Goal: Information Seeking & Learning: Find specific fact

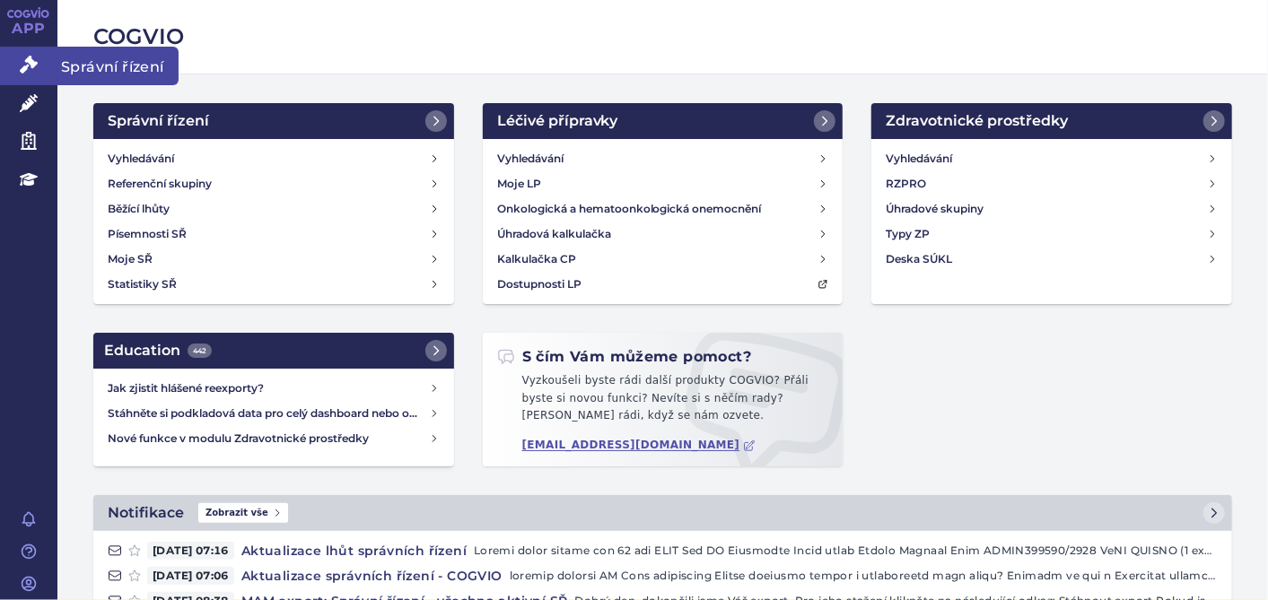
click at [20, 57] on icon at bounding box center [29, 65] width 18 height 18
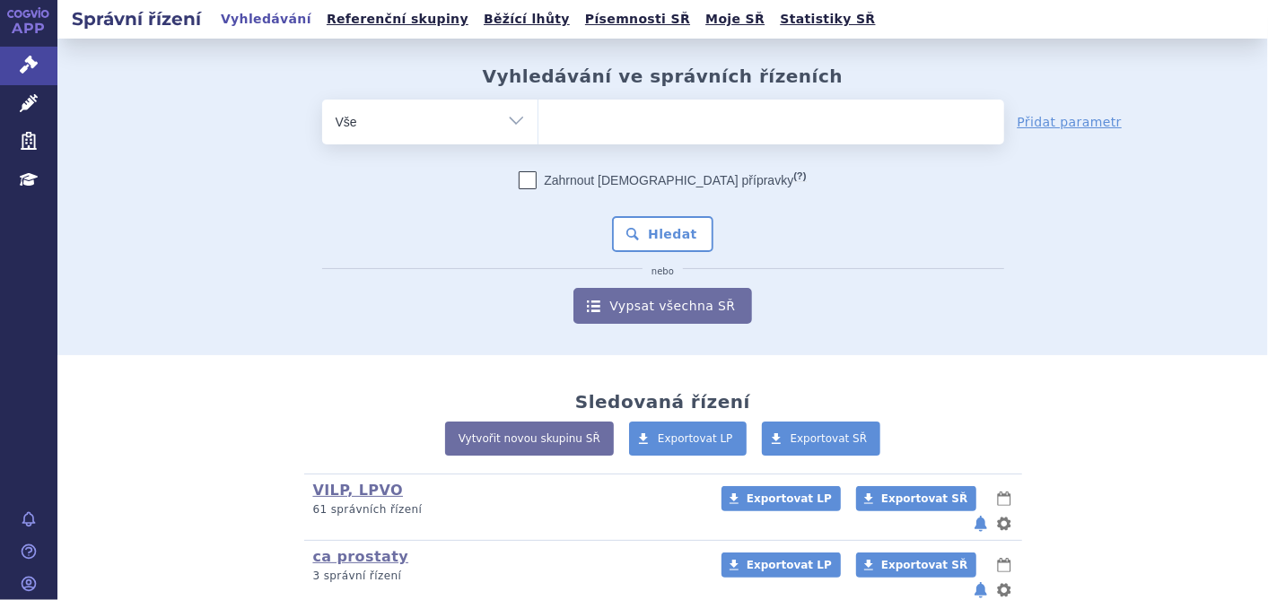
click at [642, 120] on ul at bounding box center [771, 119] width 466 height 38
click at [538, 120] on select at bounding box center [537, 121] width 1 height 45
click at [715, 106] on ul at bounding box center [771, 119] width 466 height 38
click at [538, 106] on select at bounding box center [537, 121] width 1 height 45
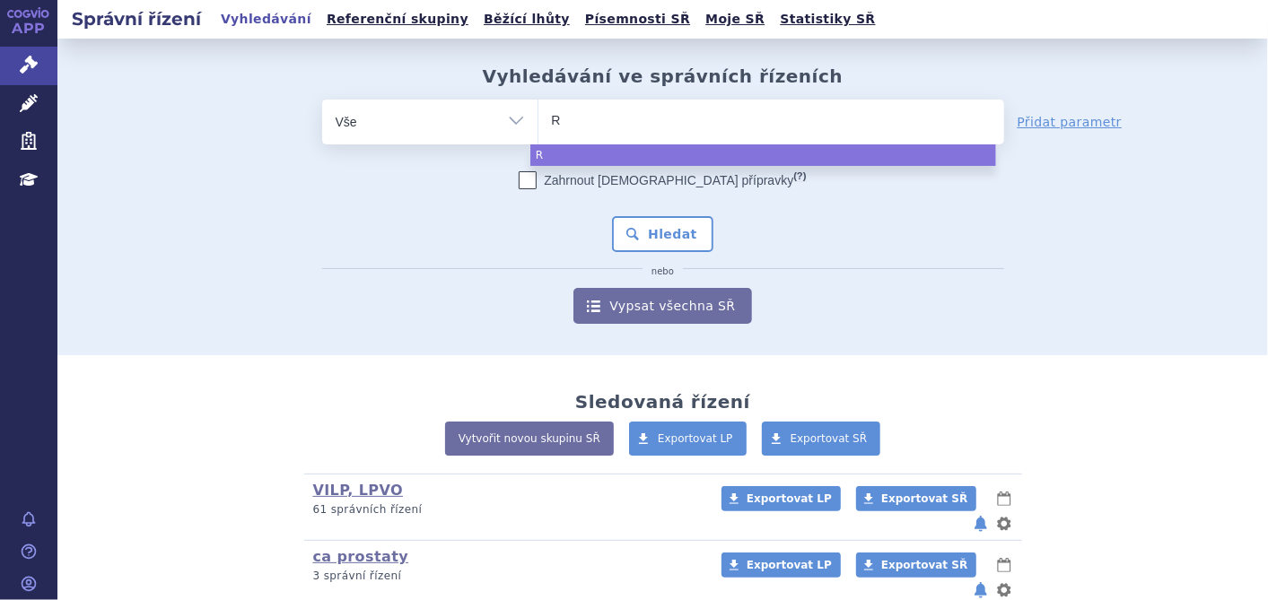
type input "RY"
type input "RYB"
type input "RYBR"
type input "RYBRE"
type input "RYBREVA"
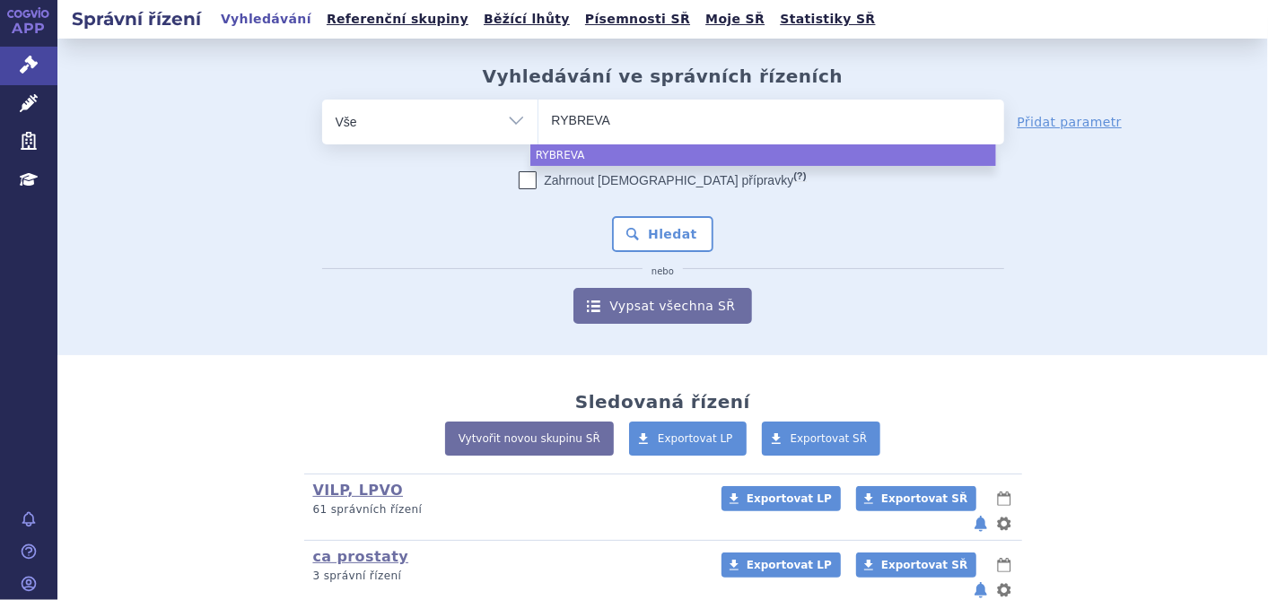
type input "RYBREVAN"
type input "RYBREVANT"
select select "RYBREVANT"
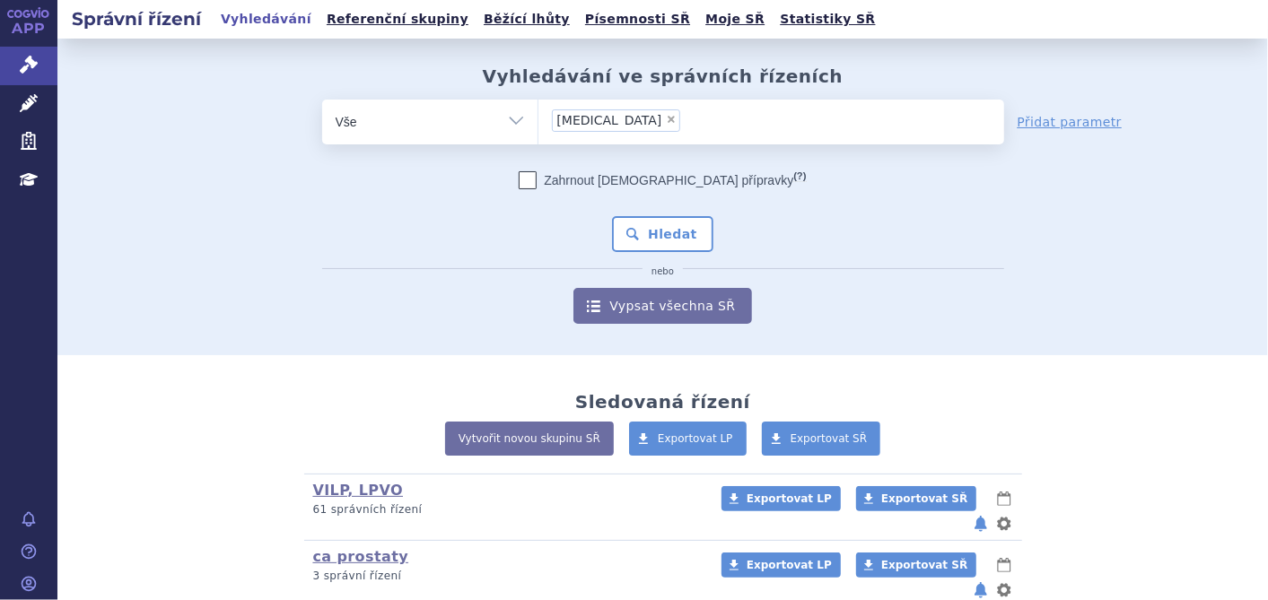
click at [873, 254] on div "Zahrnout bratrské přípravky (?) * Pozor, hledání dle vyhledávacího parametru In…" at bounding box center [663, 247] width 682 height 153
click at [659, 240] on button "Hledat" at bounding box center [662, 234] width 101 height 36
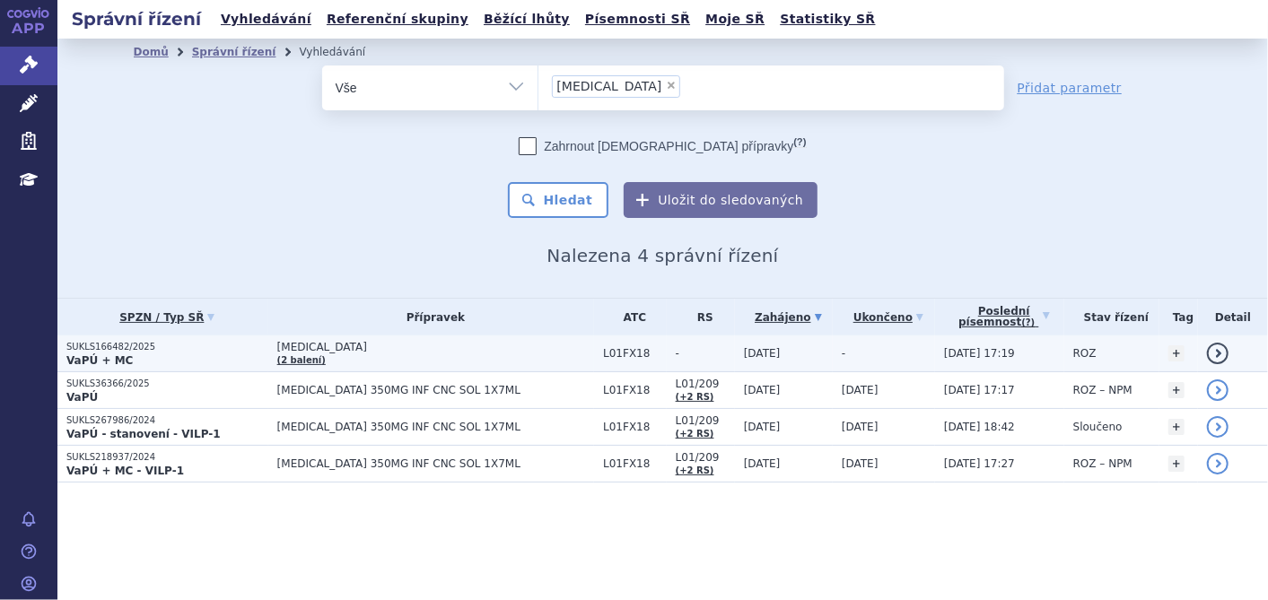
click at [76, 354] on strong "VaPÚ + MC" at bounding box center [99, 360] width 66 height 13
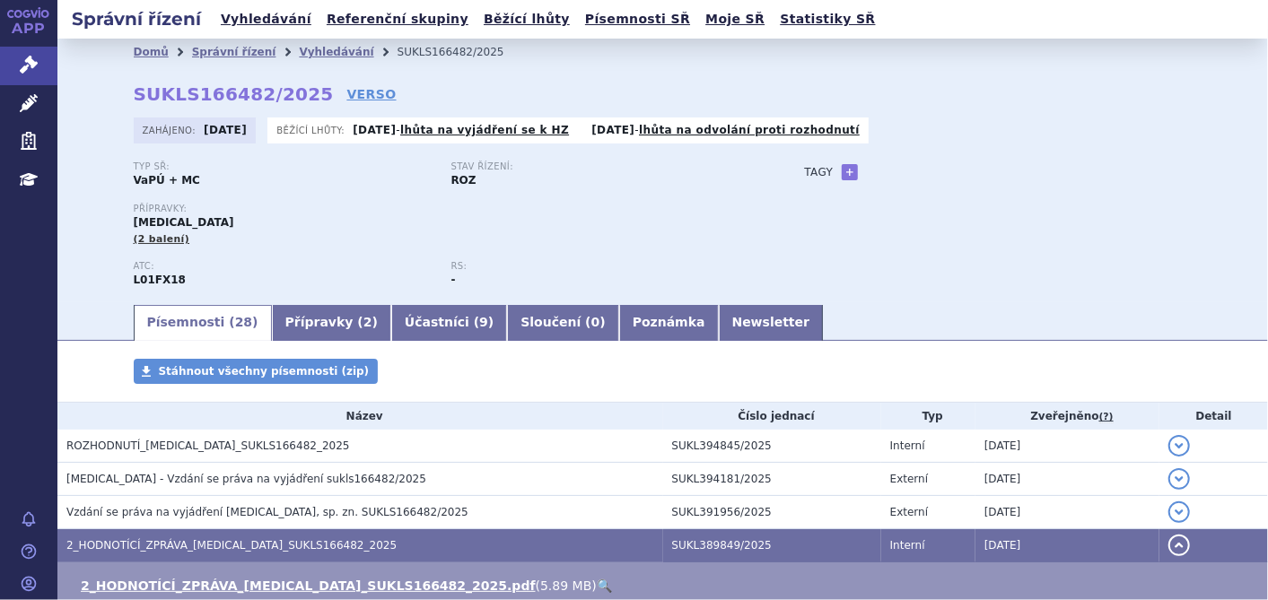
click at [774, 251] on div "Typ SŘ: VaPÚ + MC Stav řízení: ROZ Přípravky: RYBREVANT (2 balení) ATC: L01FX18…" at bounding box center [663, 231] width 1059 height 141
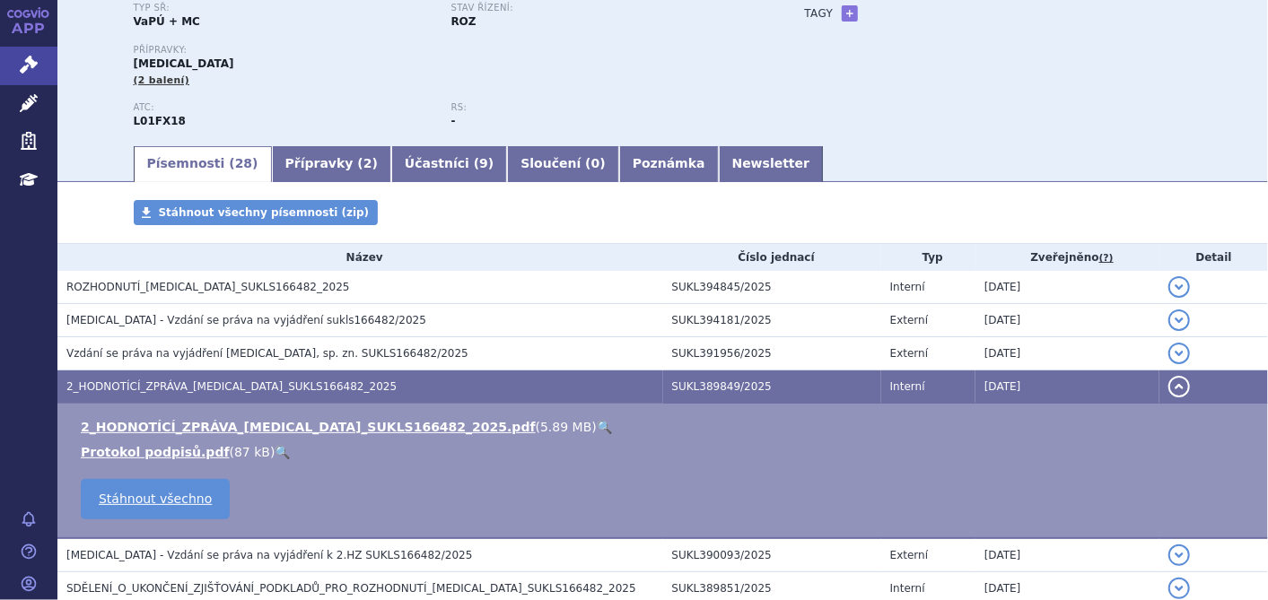
scroll to position [187, 0]
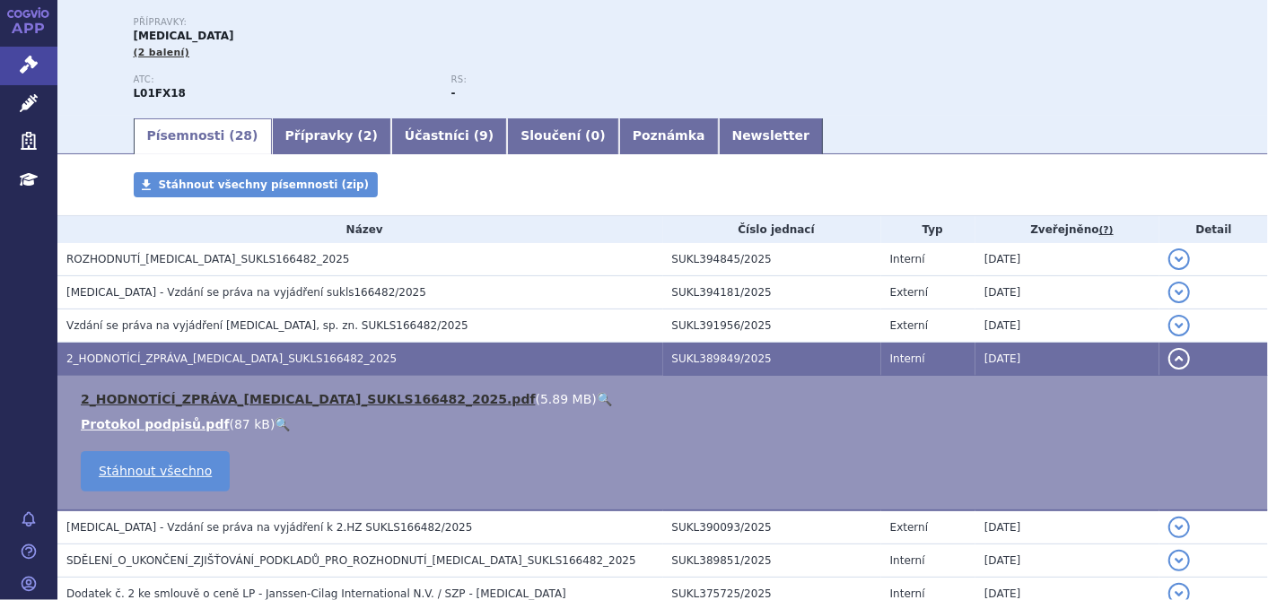
click at [322, 398] on link "2_HODNOTÍCÍ_ZPRÁVA_RYBREVANT_SUKLS166482_2025.pdf" at bounding box center [308, 399] width 455 height 14
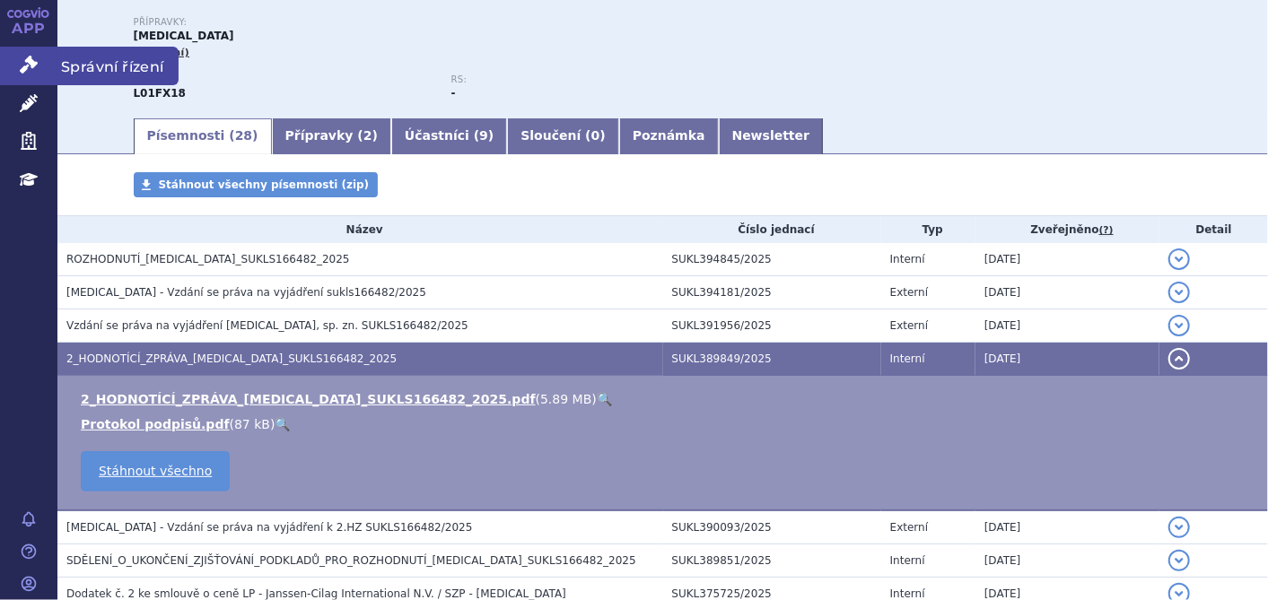
click at [31, 51] on link "Správní řízení" at bounding box center [28, 66] width 57 height 38
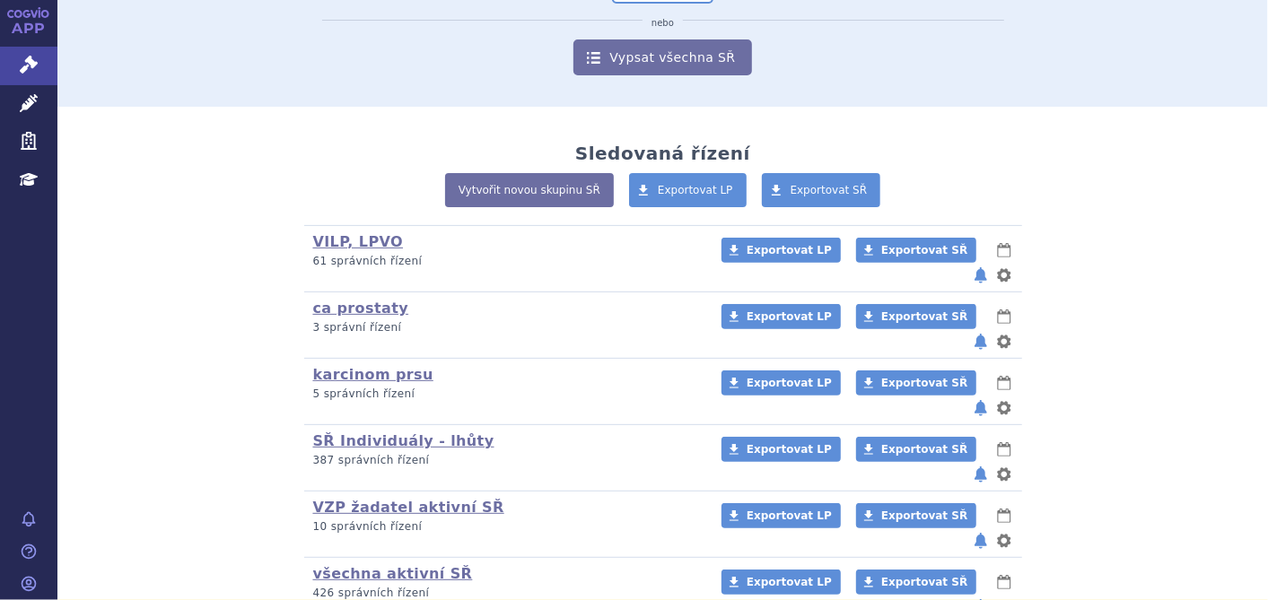
scroll to position [279, 0]
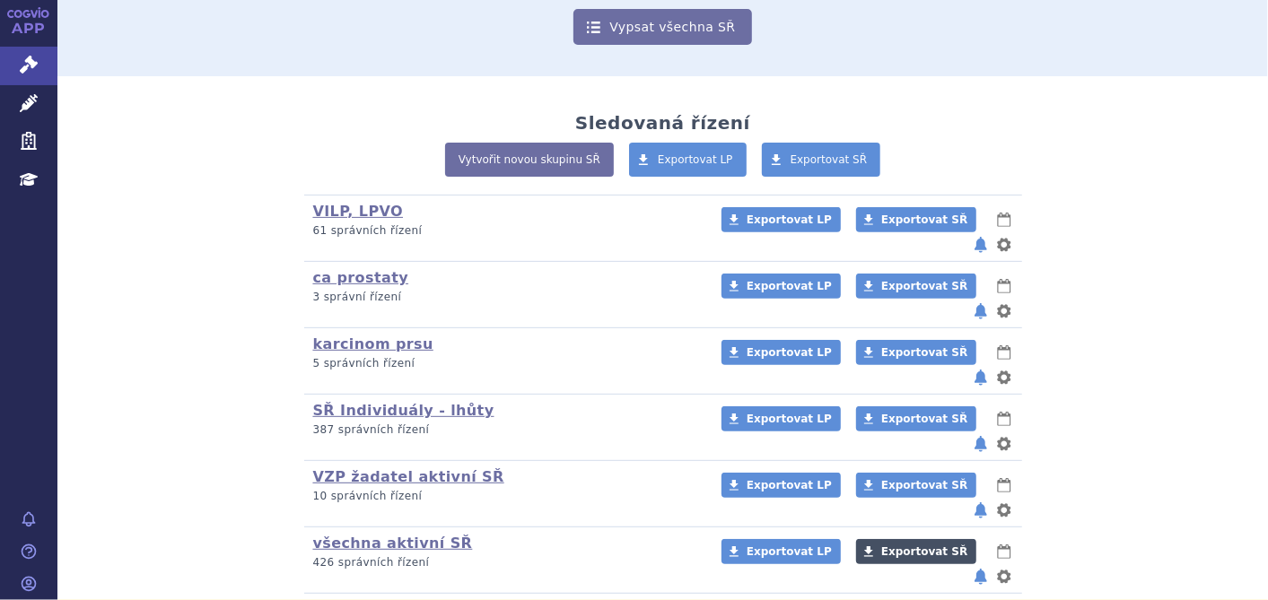
click at [881, 545] on span "Exportovat SŘ" at bounding box center [924, 551] width 86 height 13
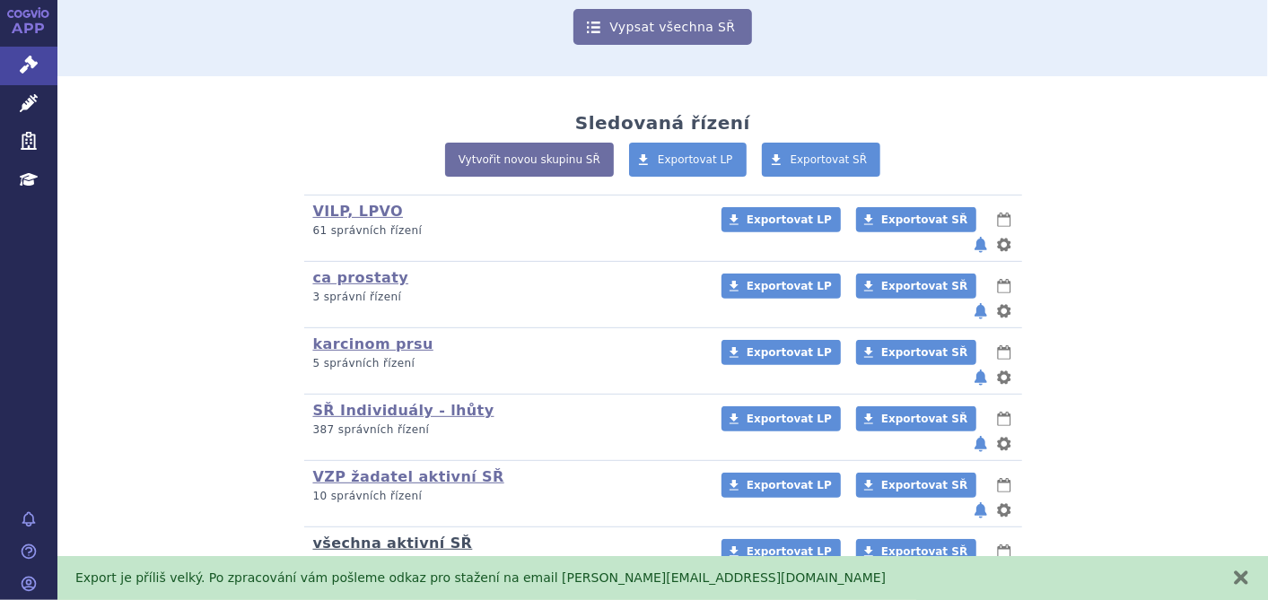
click at [384, 535] on link "všechna aktivní SŘ" at bounding box center [393, 543] width 160 height 17
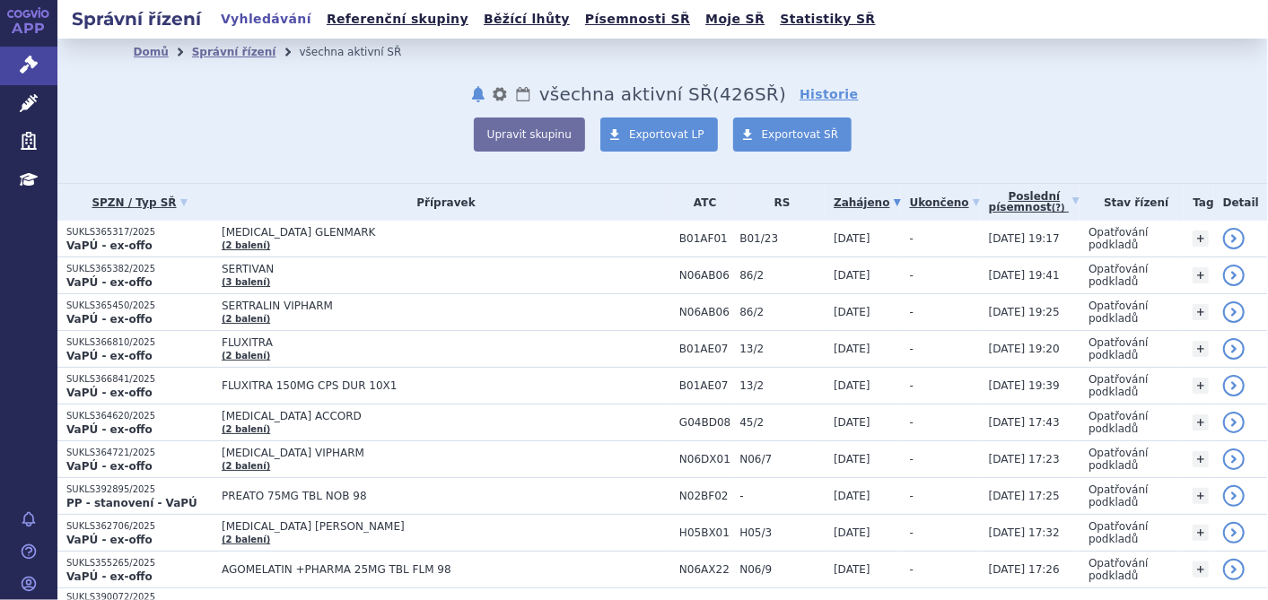
click at [1012, 191] on link "Poslední písemnost (?)" at bounding box center [1034, 202] width 91 height 37
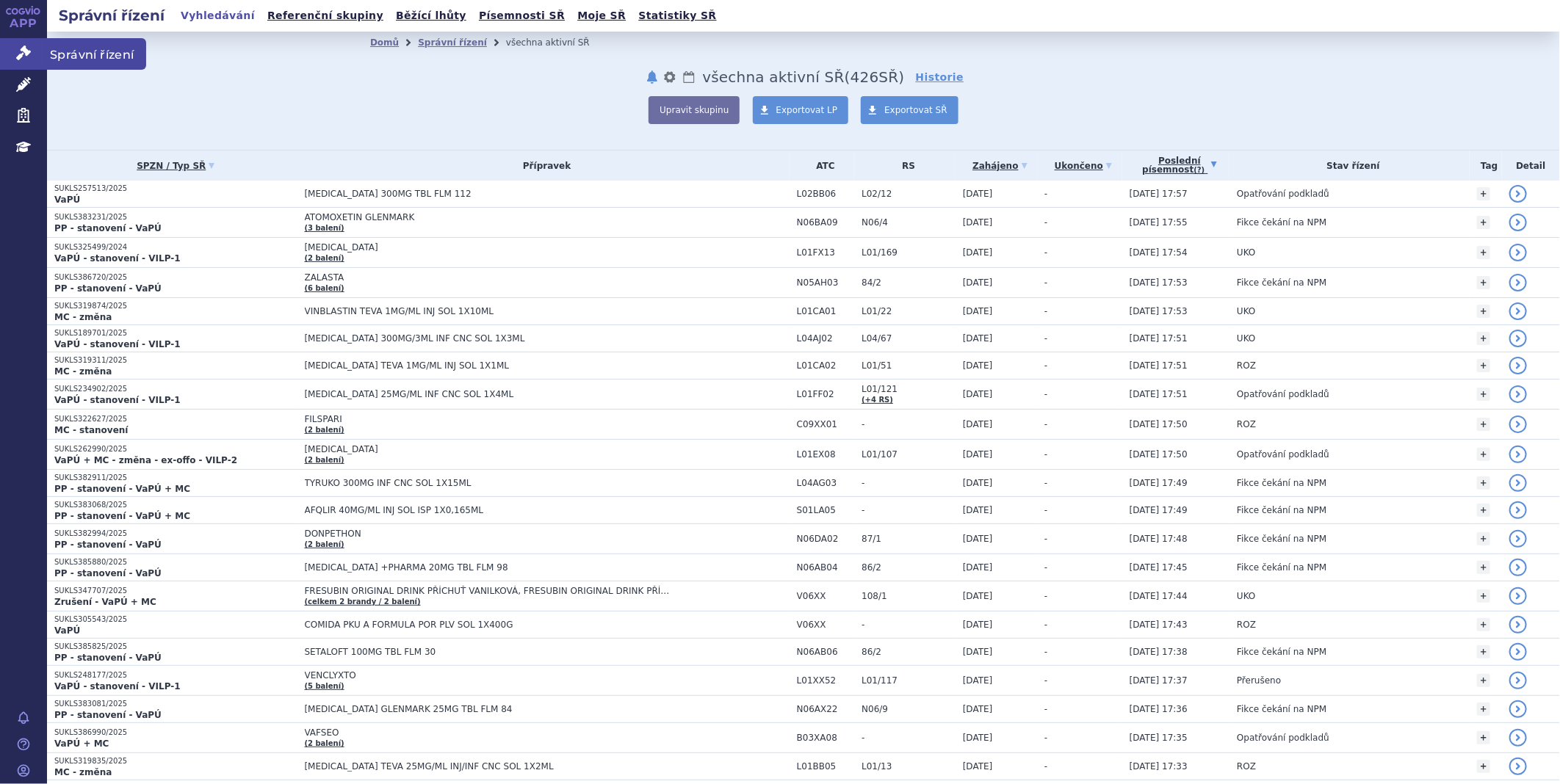
click at [29, 53] on icon at bounding box center [24, 53] width 15 height 15
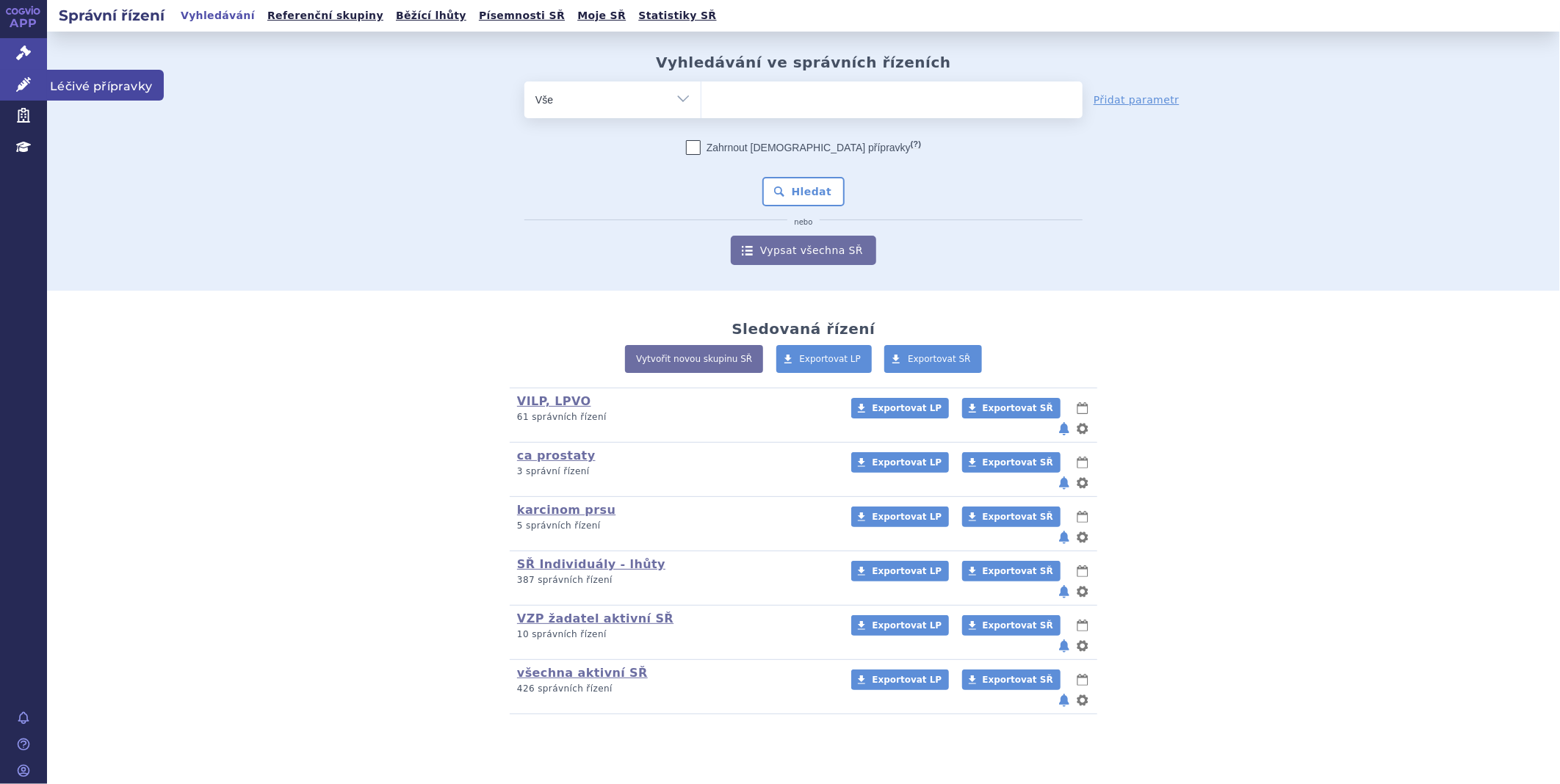
click at [33, 87] on link "Léčivé přípravky" at bounding box center [23, 85] width 47 height 31
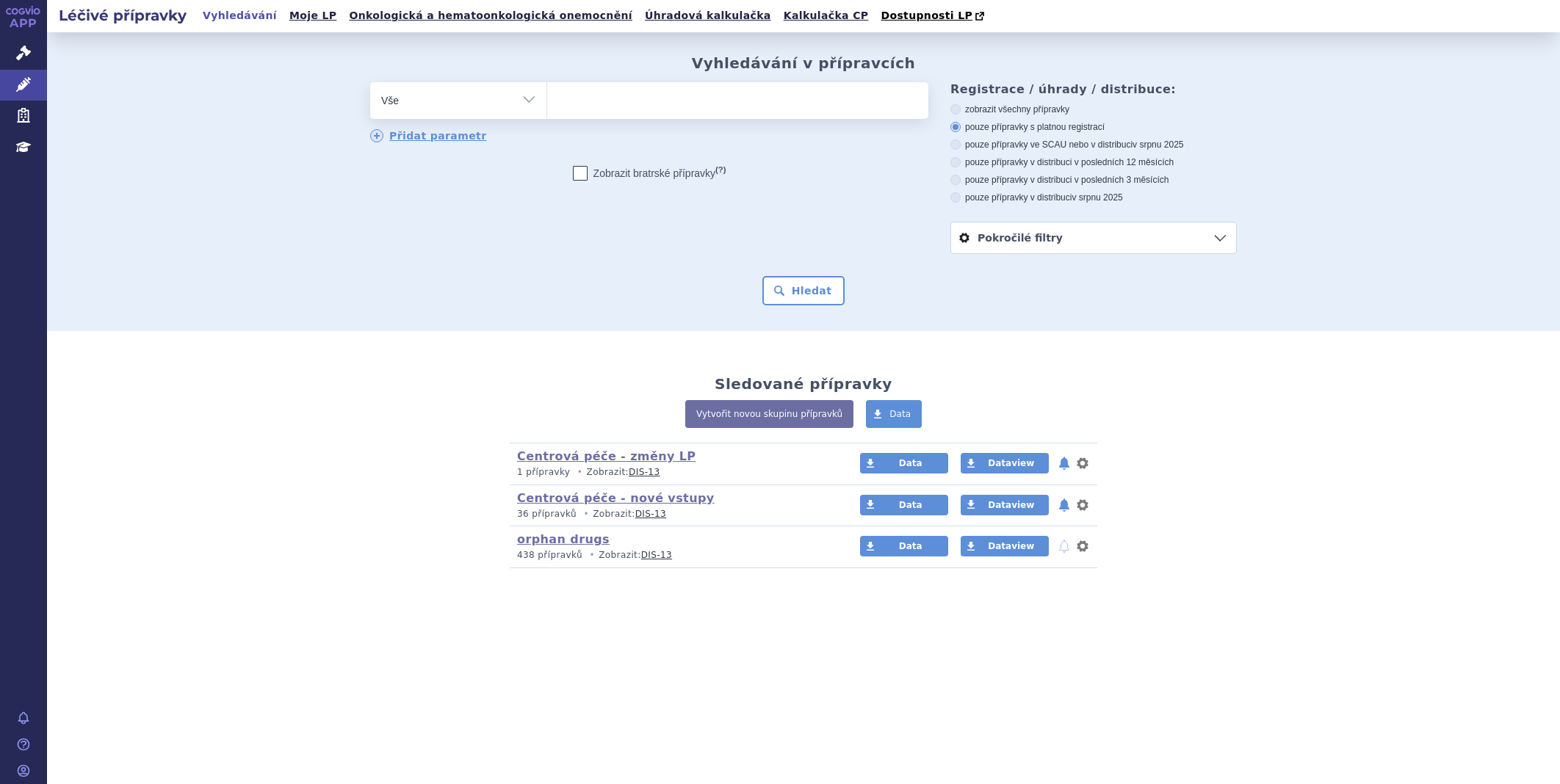
click at [599, 98] on ul at bounding box center [737, 97] width 381 height 31
click at [547, 98] on select at bounding box center [547, 100] width 1 height 37
type input "pra"
type input "pral"
type input "pralue"
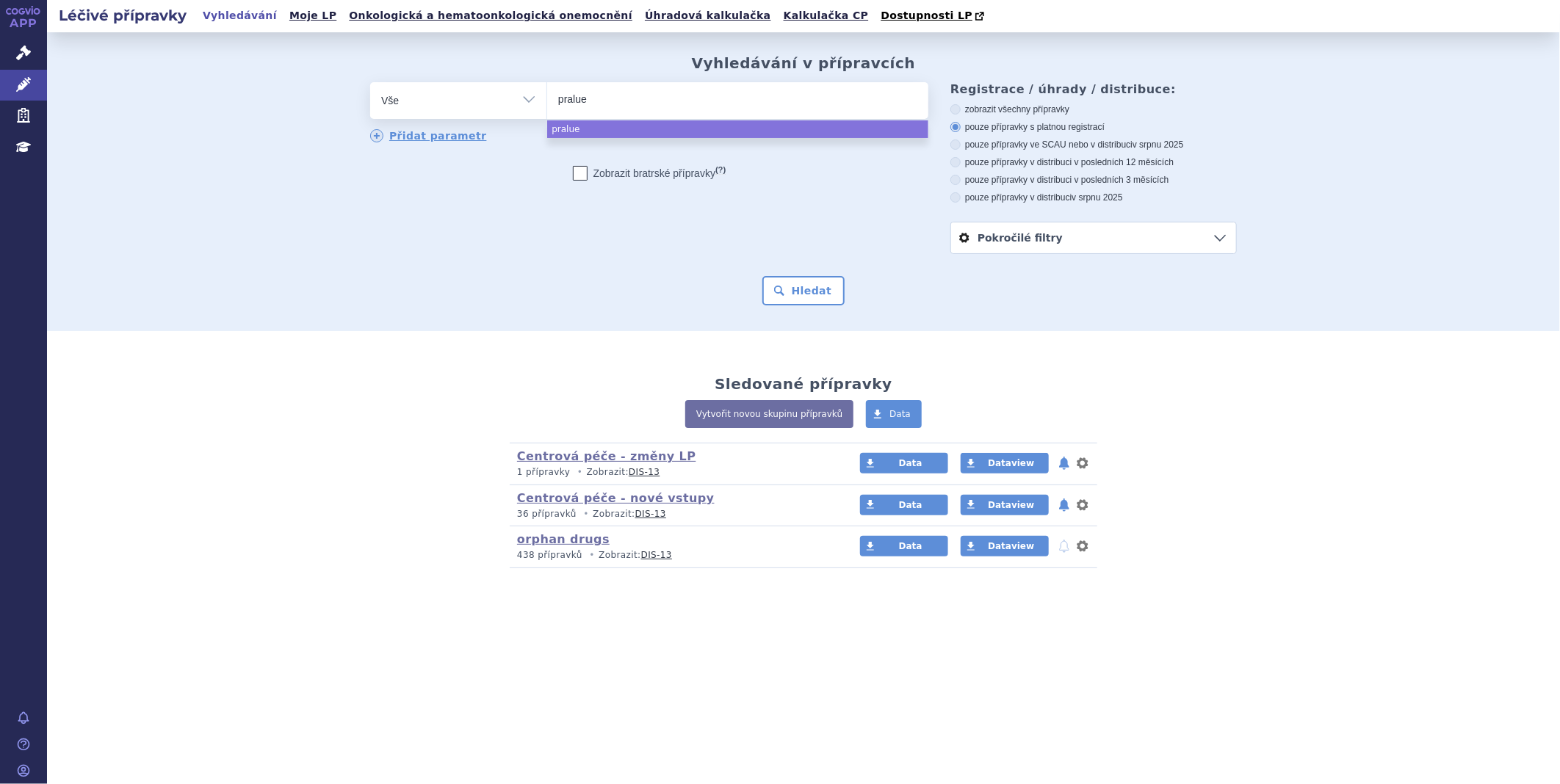
type input "praluen"
type input "praluent"
select select "praluent"
click at [795, 283] on button "Hledat" at bounding box center [803, 291] width 83 height 29
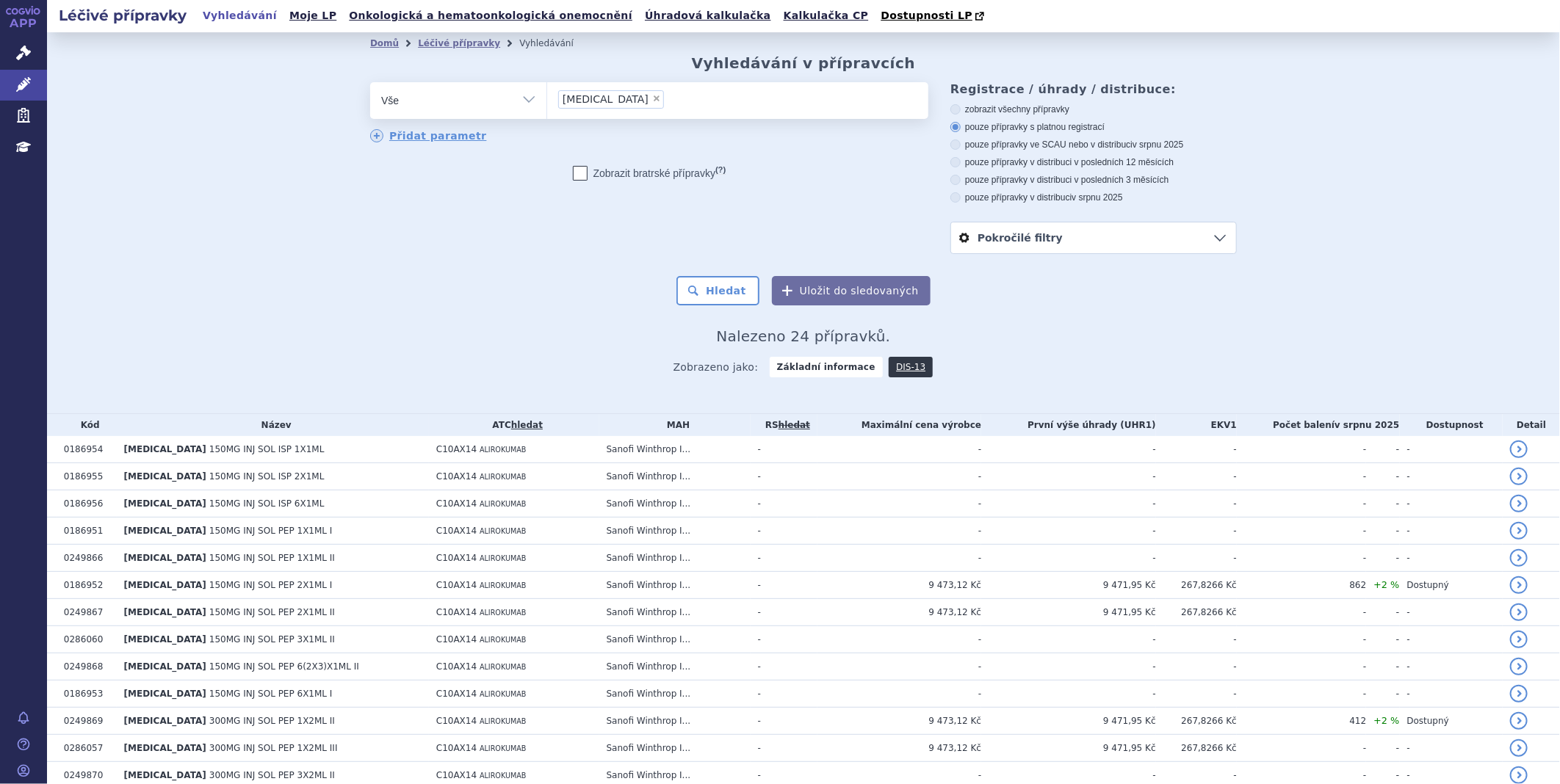
click at [1153, 232] on link "Pokročilé filtry" at bounding box center [1093, 238] width 285 height 31
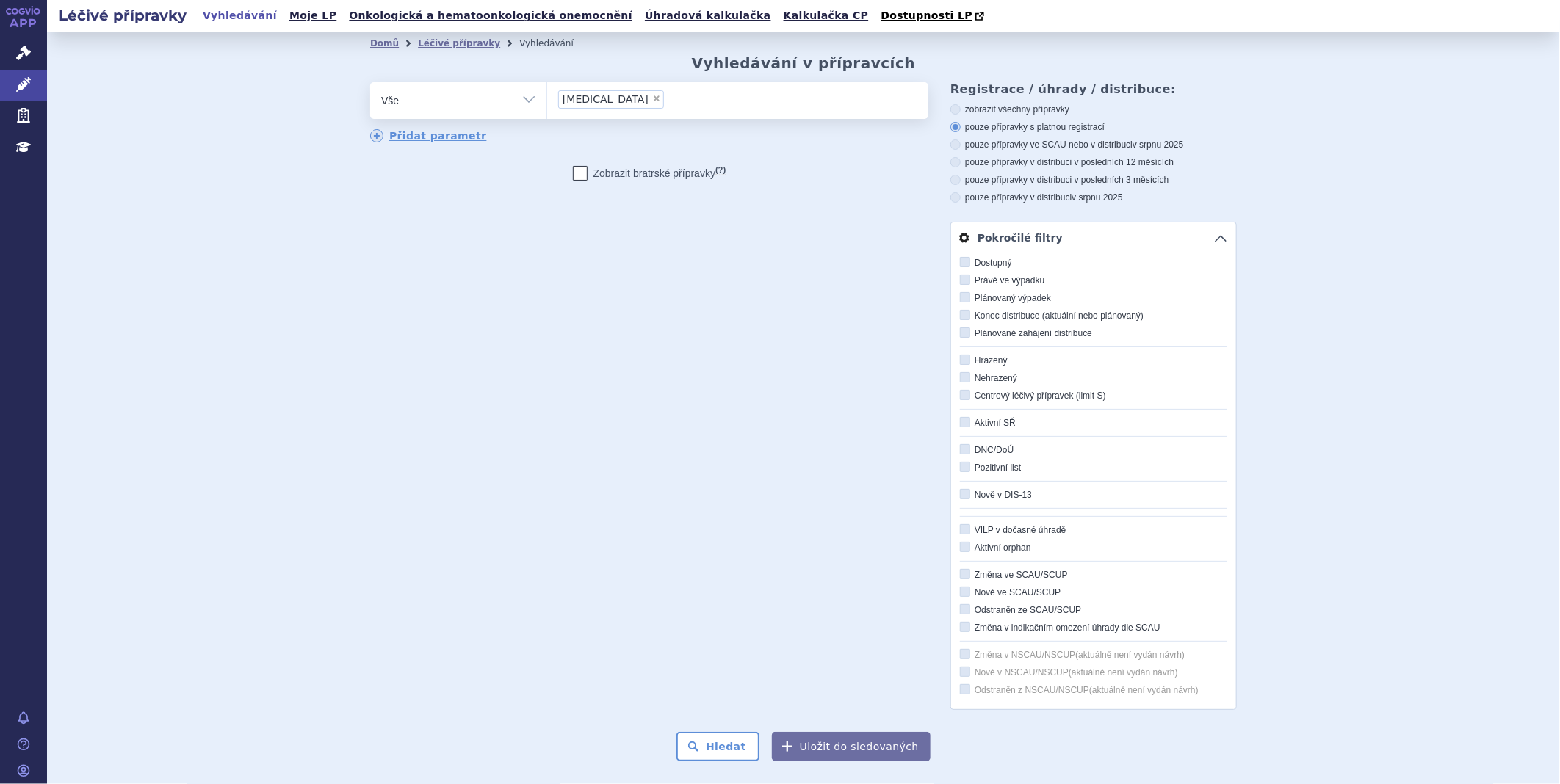
click at [979, 362] on label "Hrazený" at bounding box center [1093, 360] width 268 height 11
click at [971, 362] on input "Hrazený" at bounding box center [966, 361] width 10 height 10
checkbox input "true"
click at [1220, 245] on link "Pokročilé filtry" at bounding box center [1093, 238] width 285 height 31
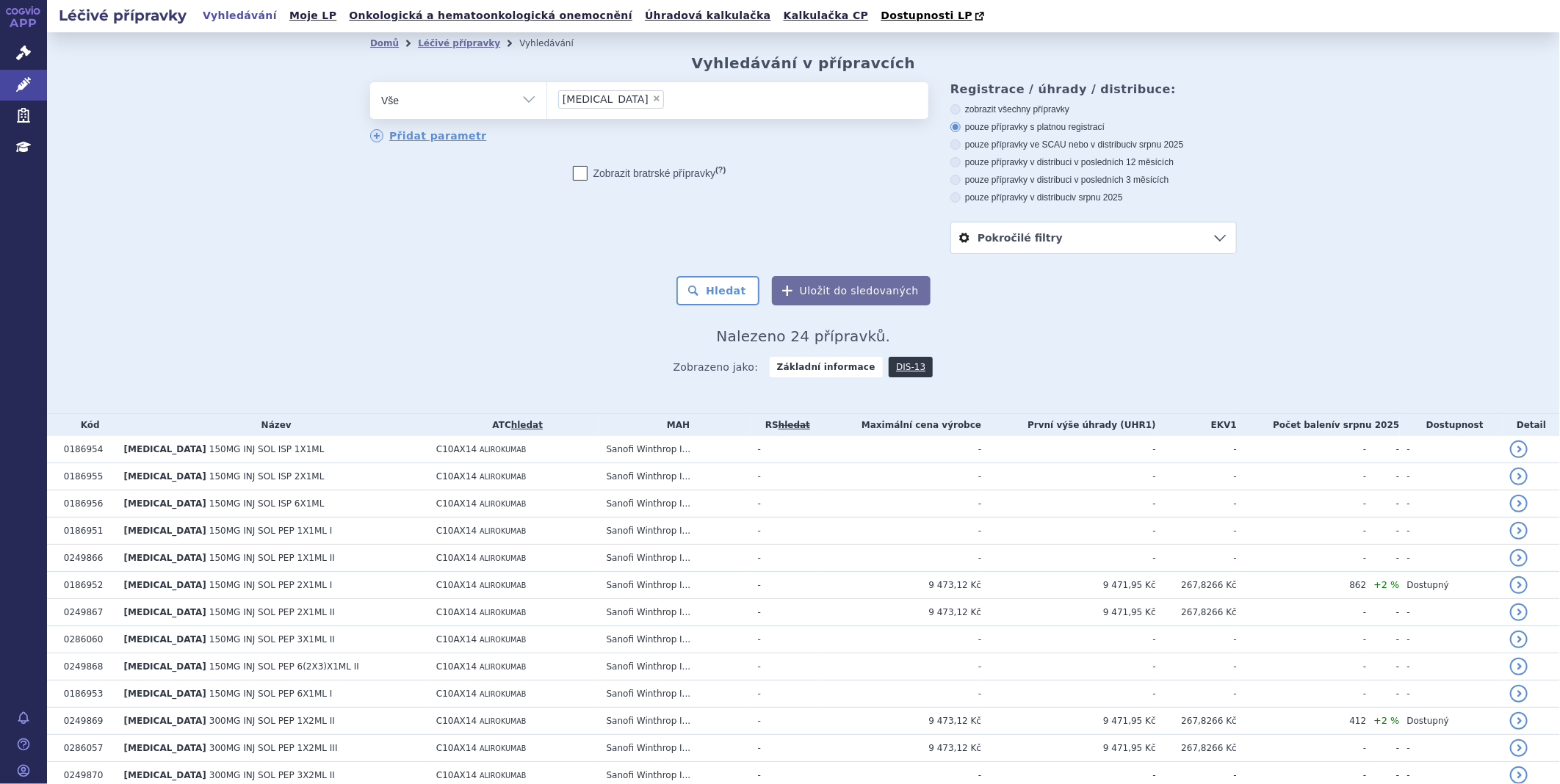
click at [1176, 237] on link "Pokročilé filtry" at bounding box center [1093, 238] width 285 height 31
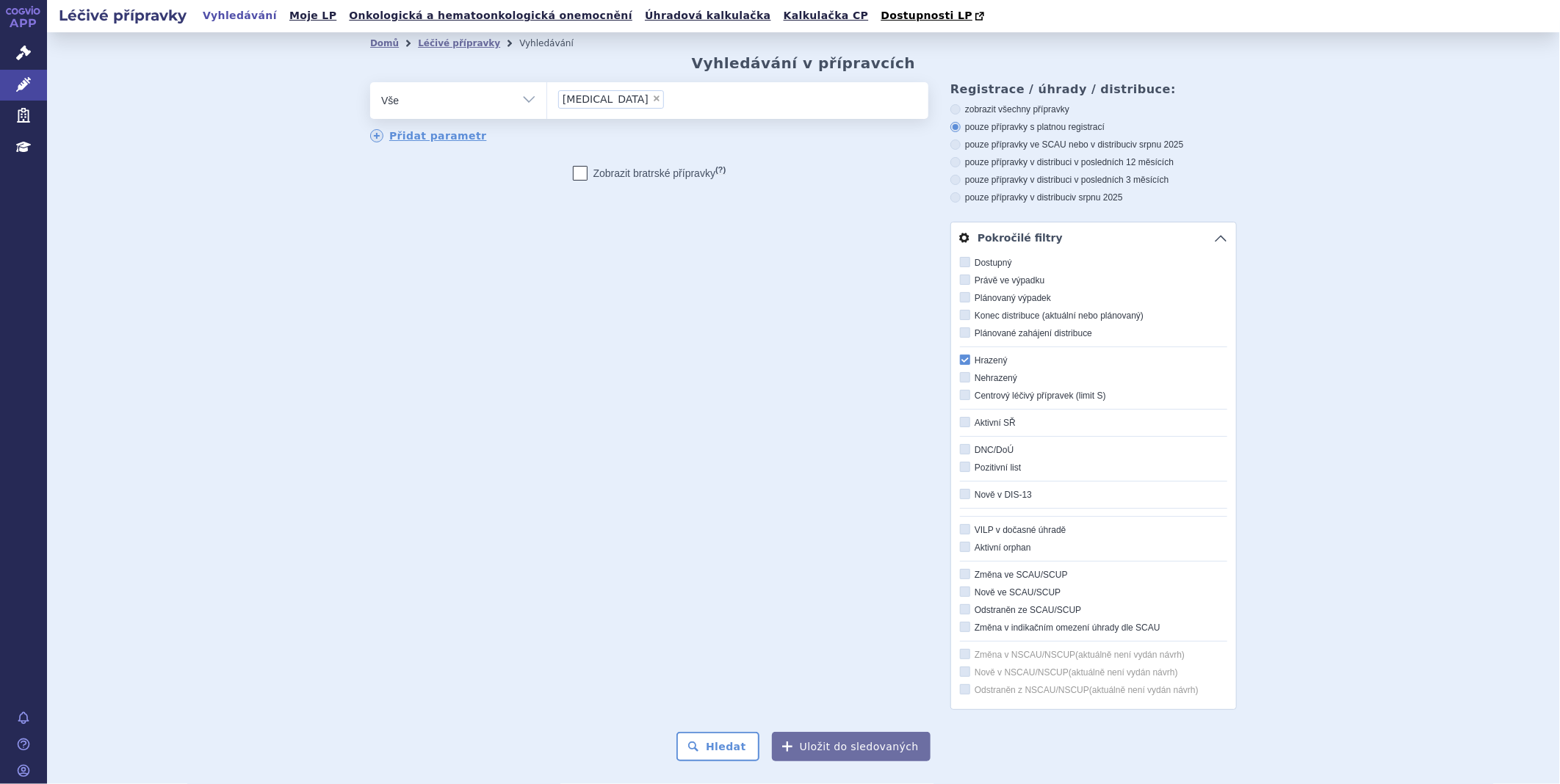
click at [960, 591] on icon at bounding box center [965, 592] width 11 height 11
click at [961, 591] on input "Nově ve SCAU/SCUP" at bounding box center [966, 593] width 10 height 10
checkbox input "true"
drag, startPoint x: 482, startPoint y: 392, endPoint x: 259, endPoint y: 236, distance: 272.1
click at [479, 390] on div "odstranit Vše Přípravek/SUKL kód MAH VPOIS ATC/Aktivní látka" at bounding box center [803, 395] width 867 height 628
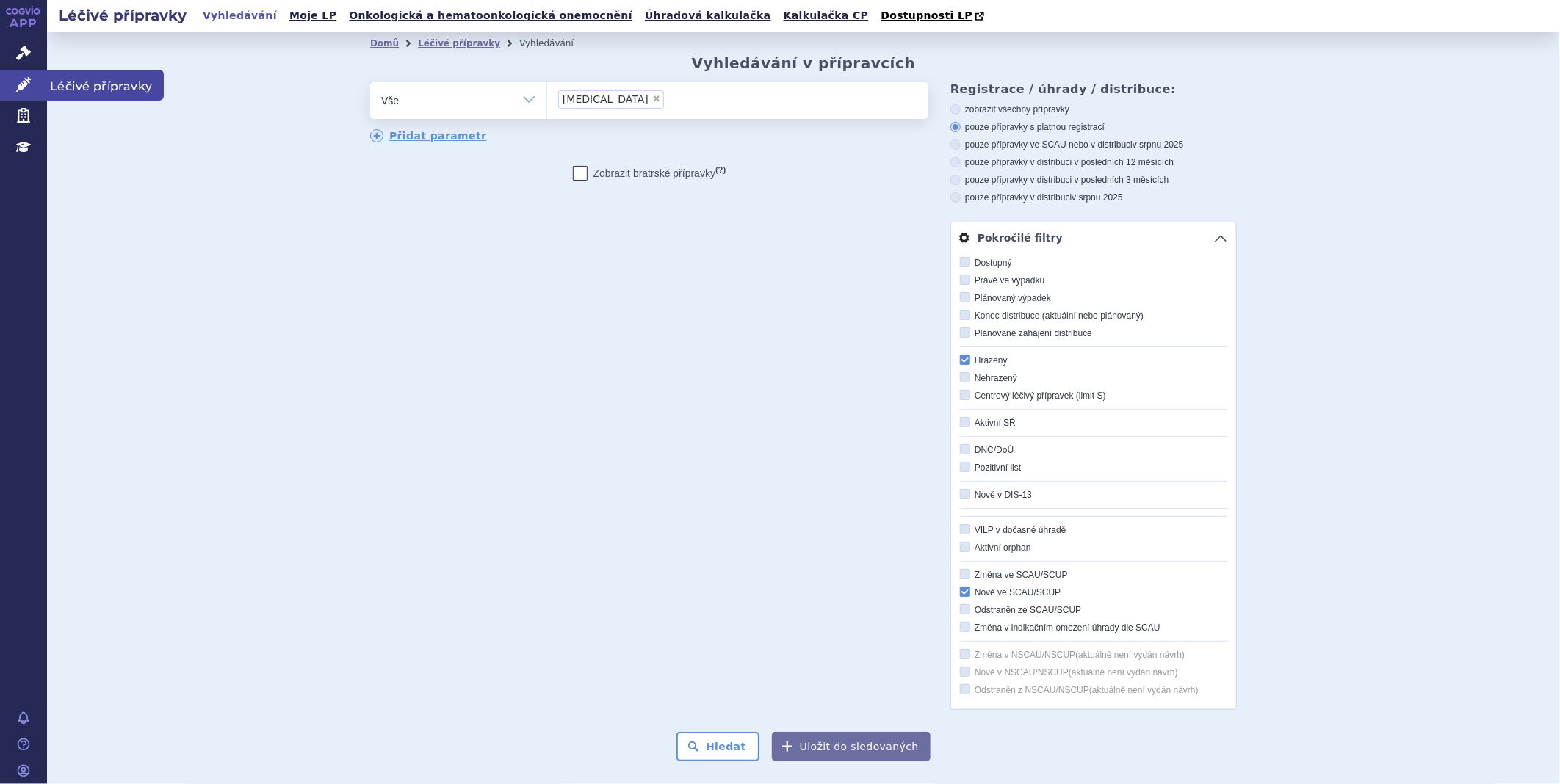
click at [28, 85] on icon at bounding box center [24, 84] width 15 height 15
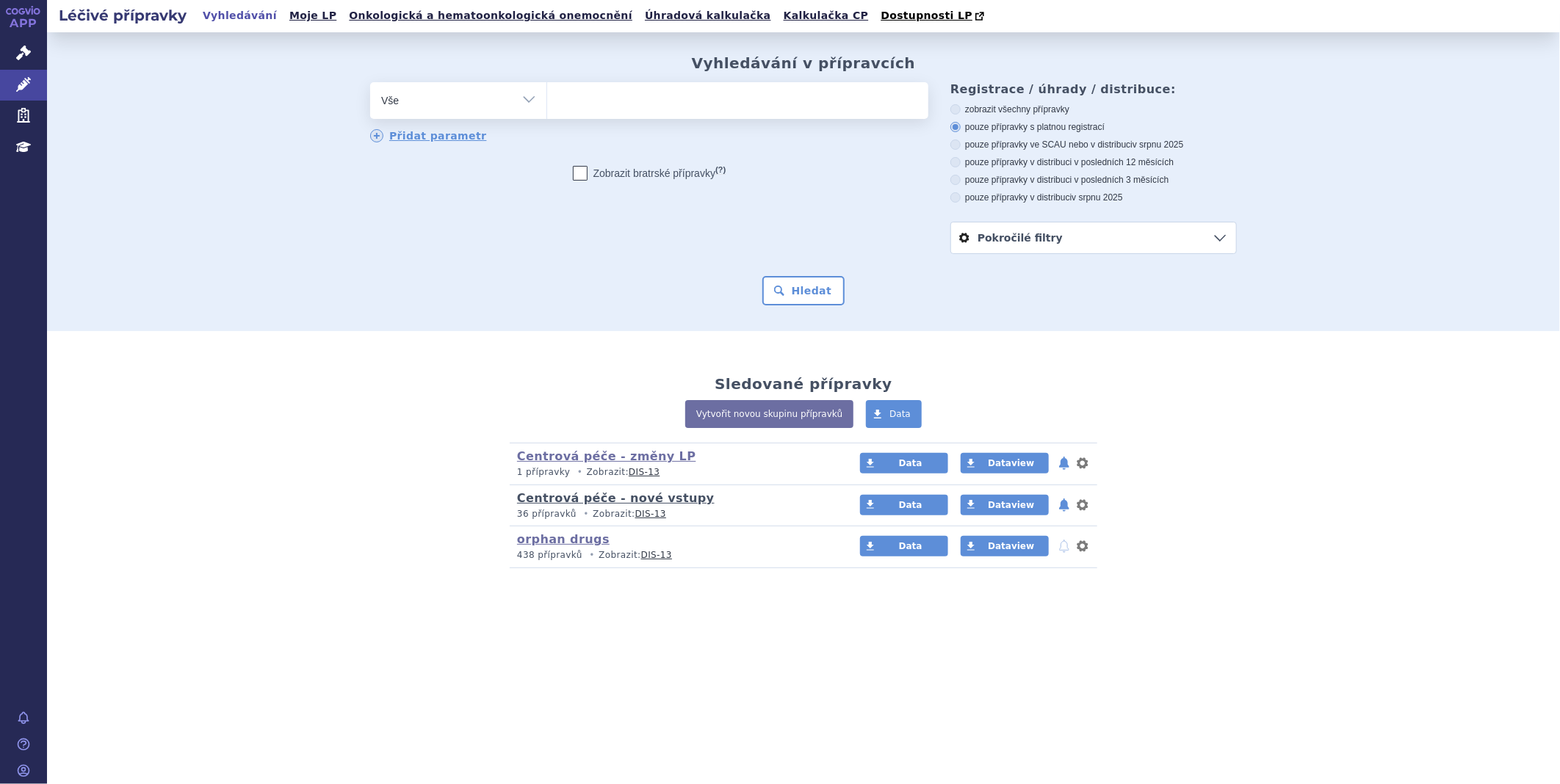
click at [575, 499] on link "Centrová péče - nové vstupy" at bounding box center [615, 498] width 197 height 14
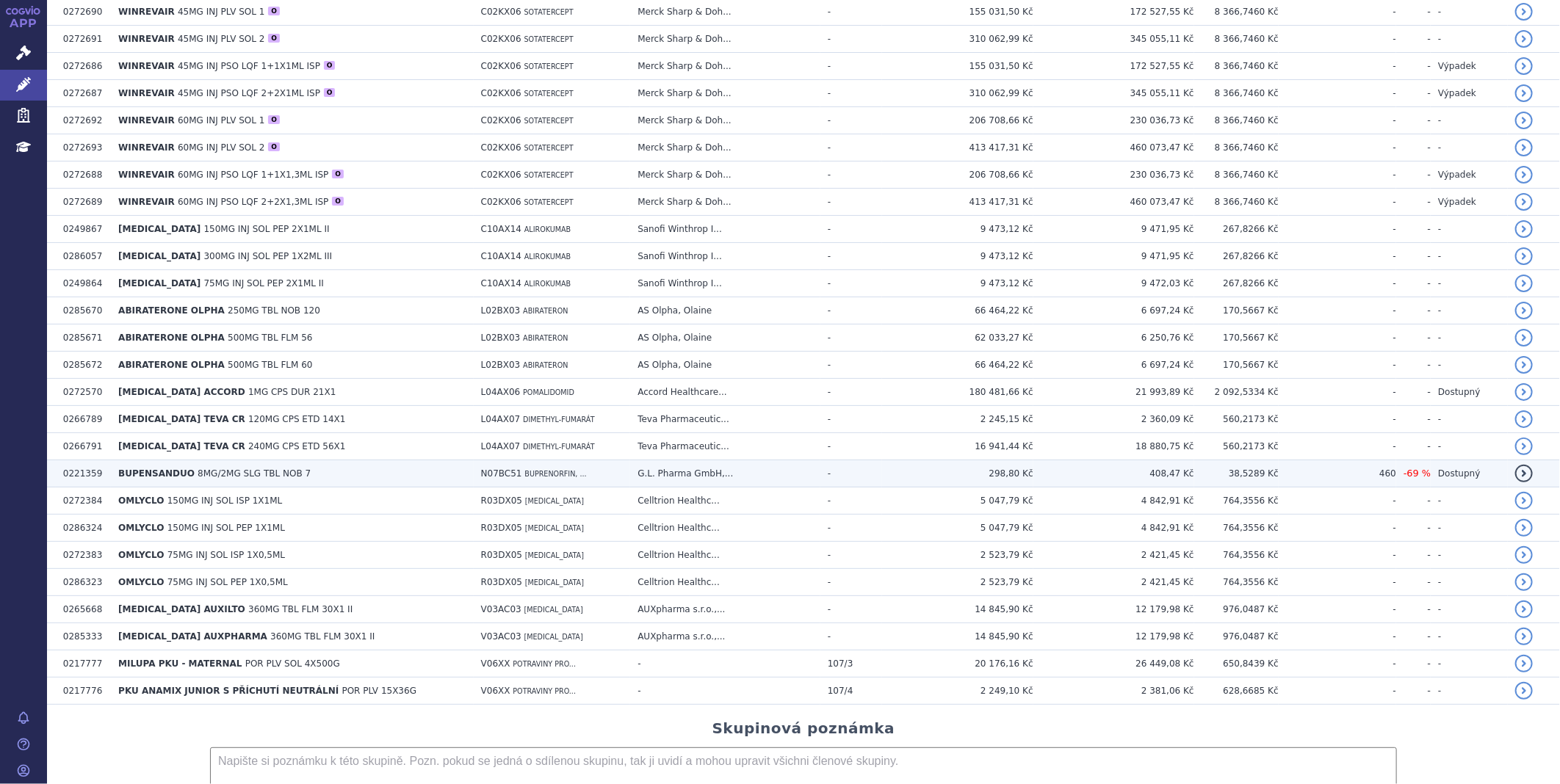
scroll to position [408, 0]
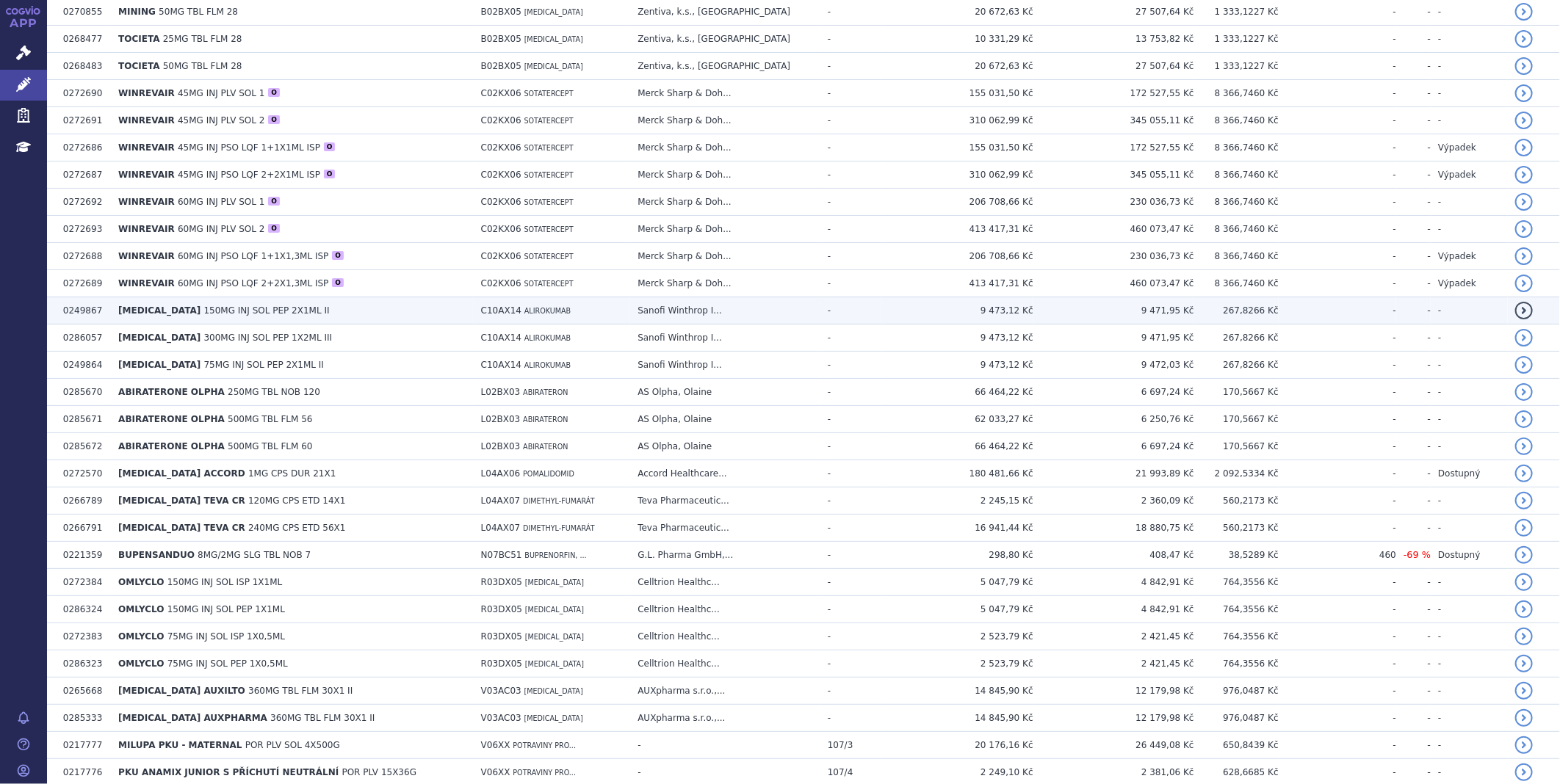
click at [210, 311] on span "150MG INJ SOL PEP 2X1ML II" at bounding box center [266, 310] width 125 height 11
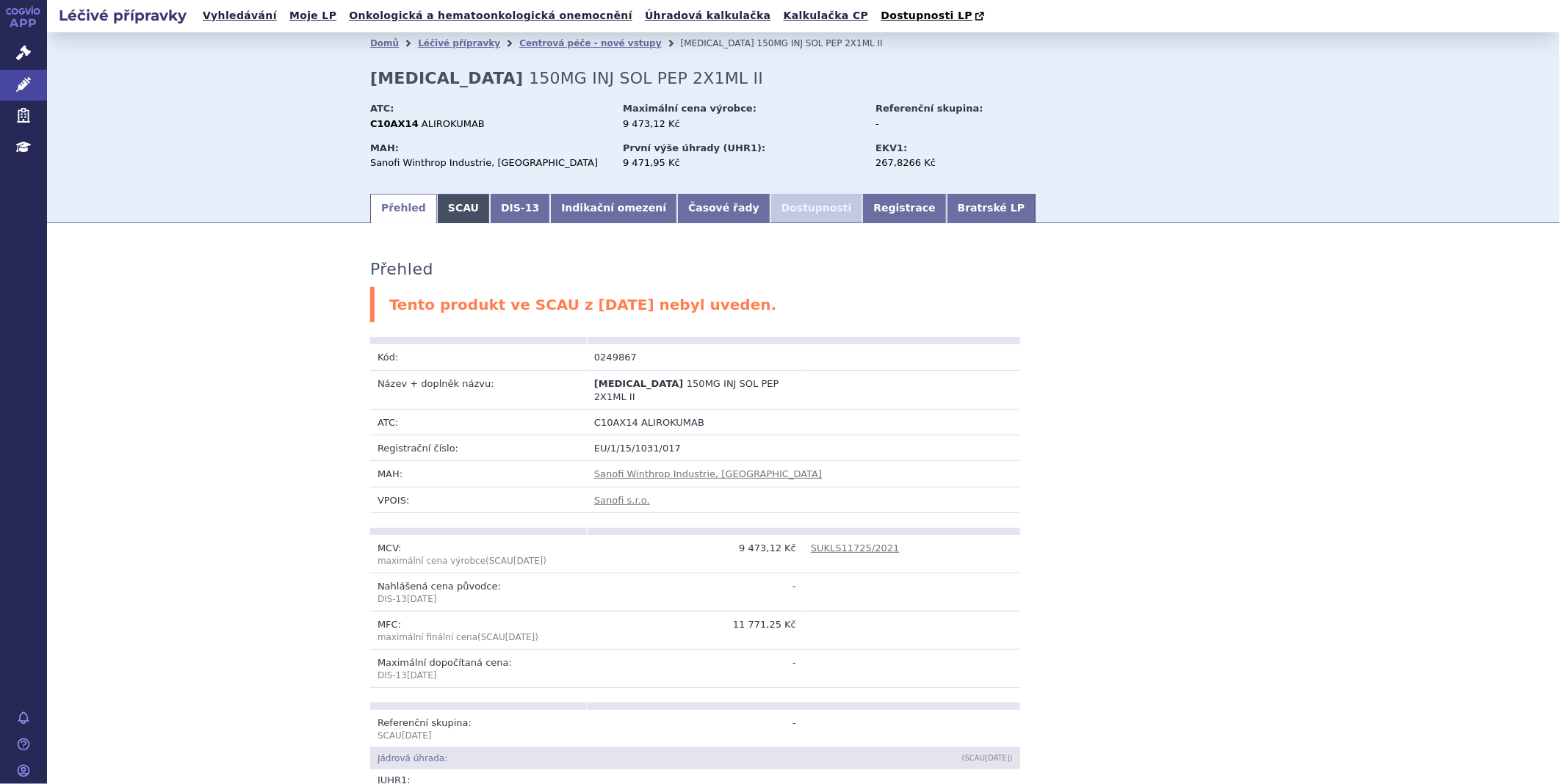
click at [453, 206] on link "SCAU" at bounding box center [463, 209] width 53 height 29
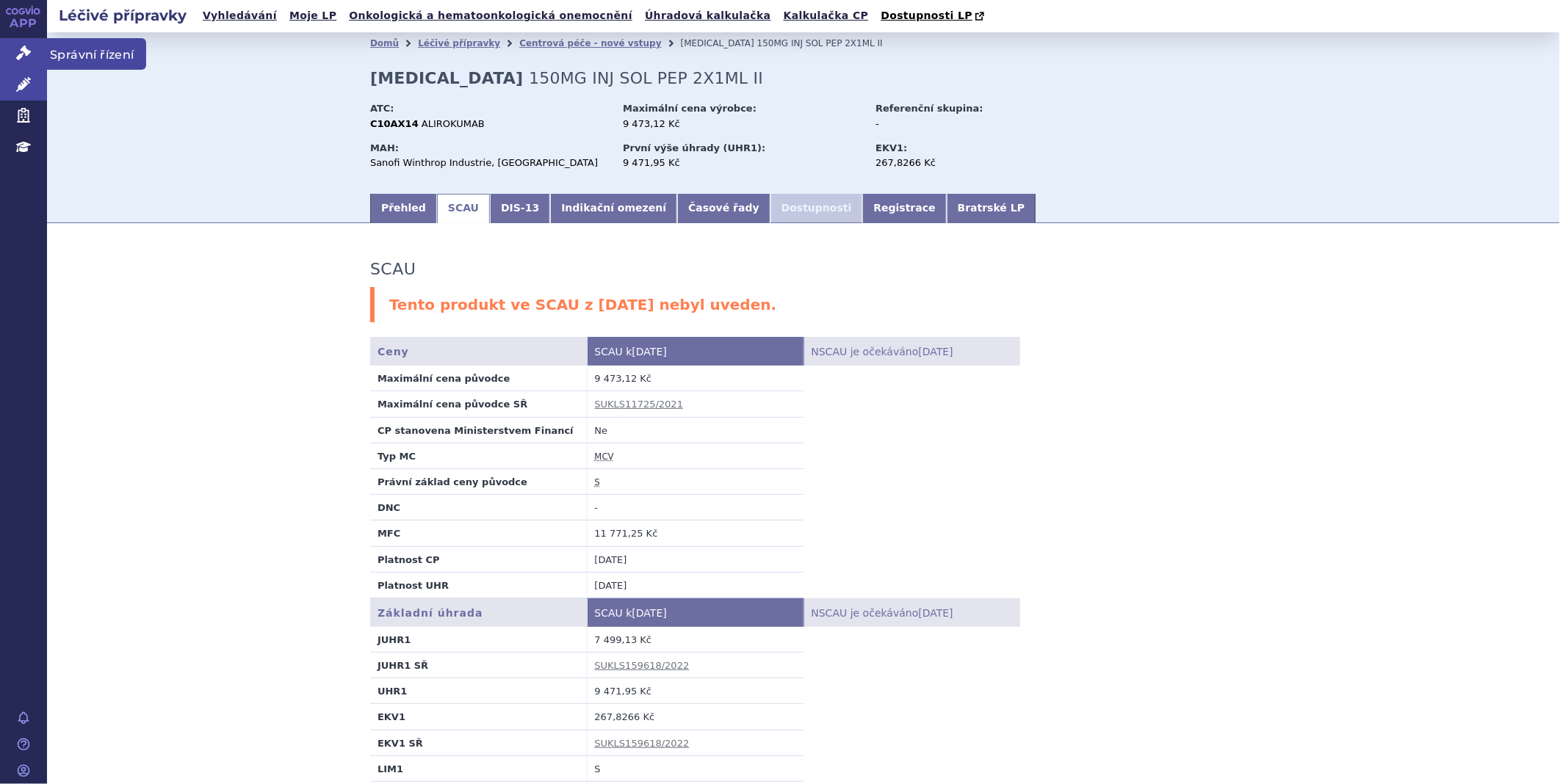
click at [23, 50] on icon at bounding box center [24, 53] width 15 height 15
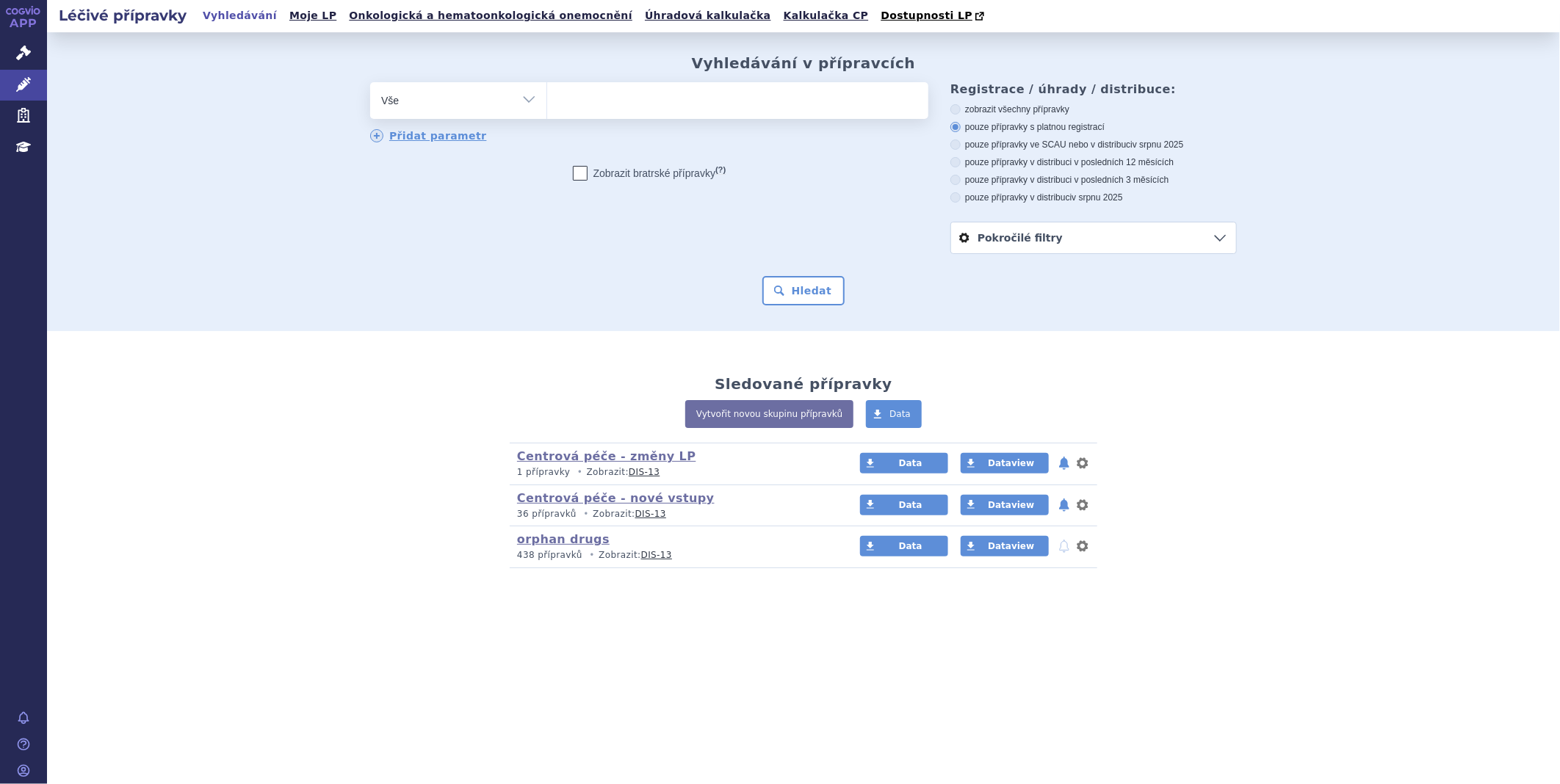
click at [600, 108] on ul at bounding box center [737, 97] width 381 height 31
click at [547, 108] on select at bounding box center [547, 100] width 1 height 37
type input "pr"
type input "pral"
type input "pralu"
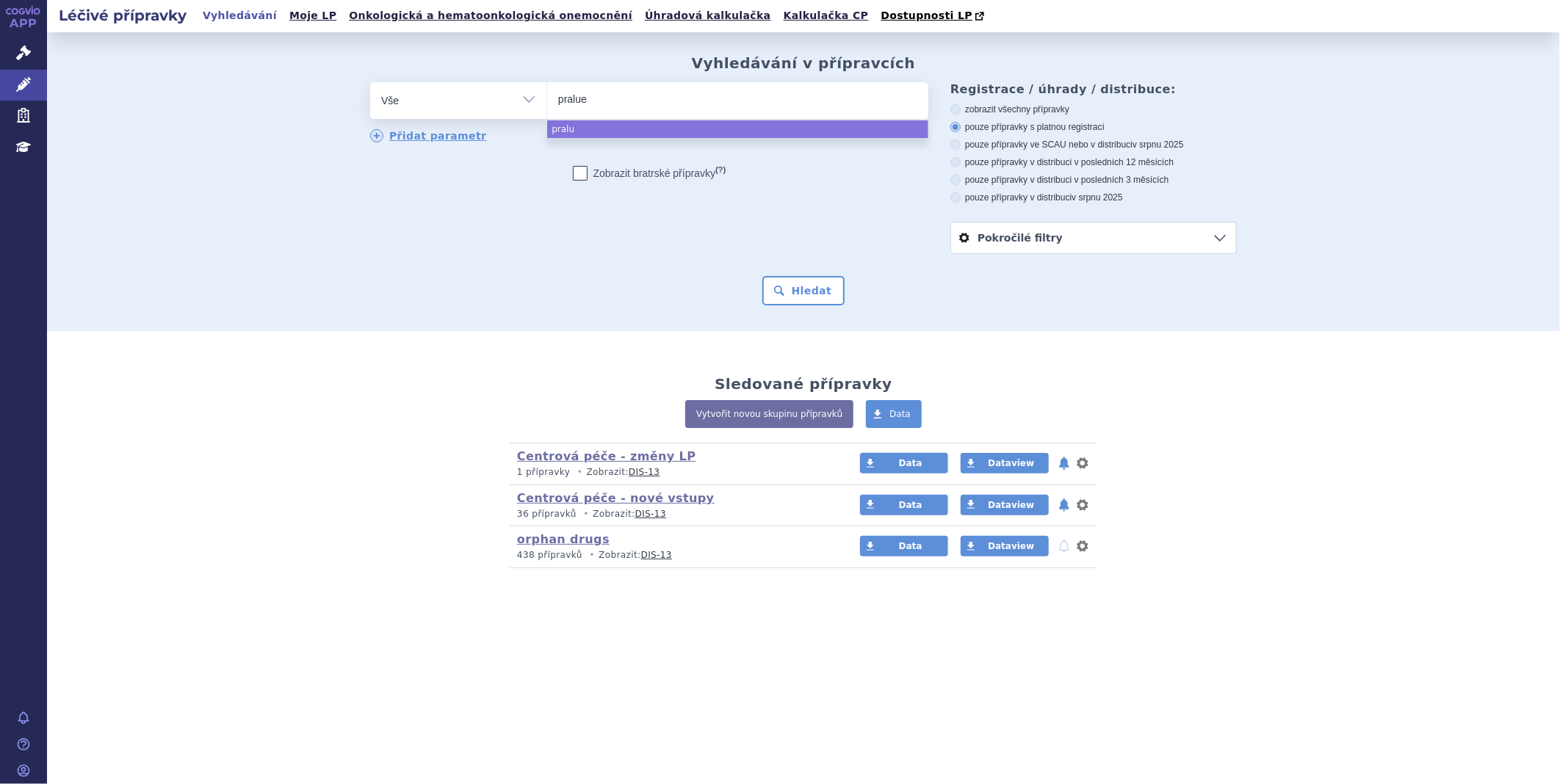
type input "praluen"
type input "[MEDICAL_DATA]"
select select "[MEDICAL_DATA]"
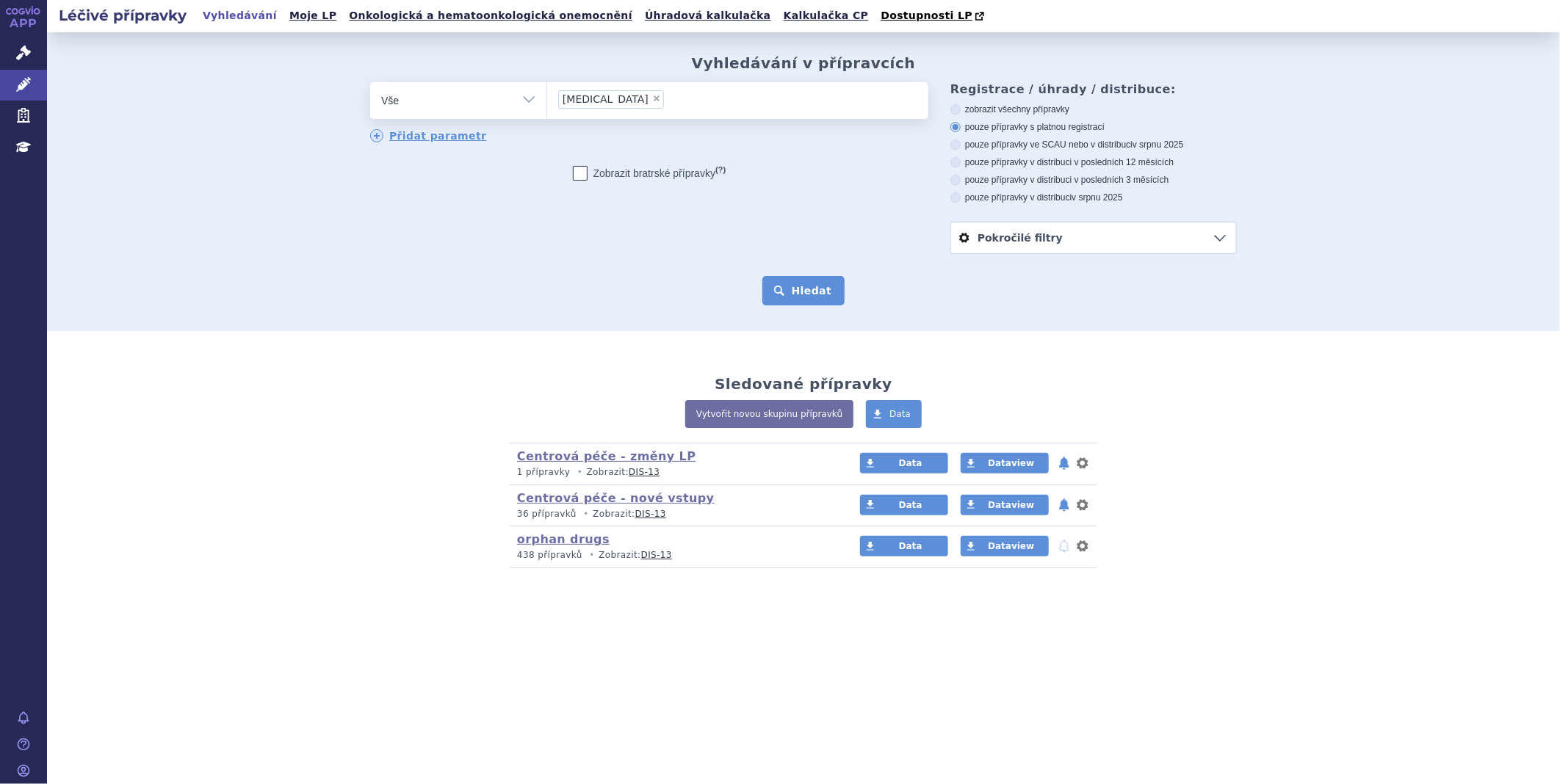
click at [810, 287] on button "Hledat" at bounding box center [803, 291] width 83 height 29
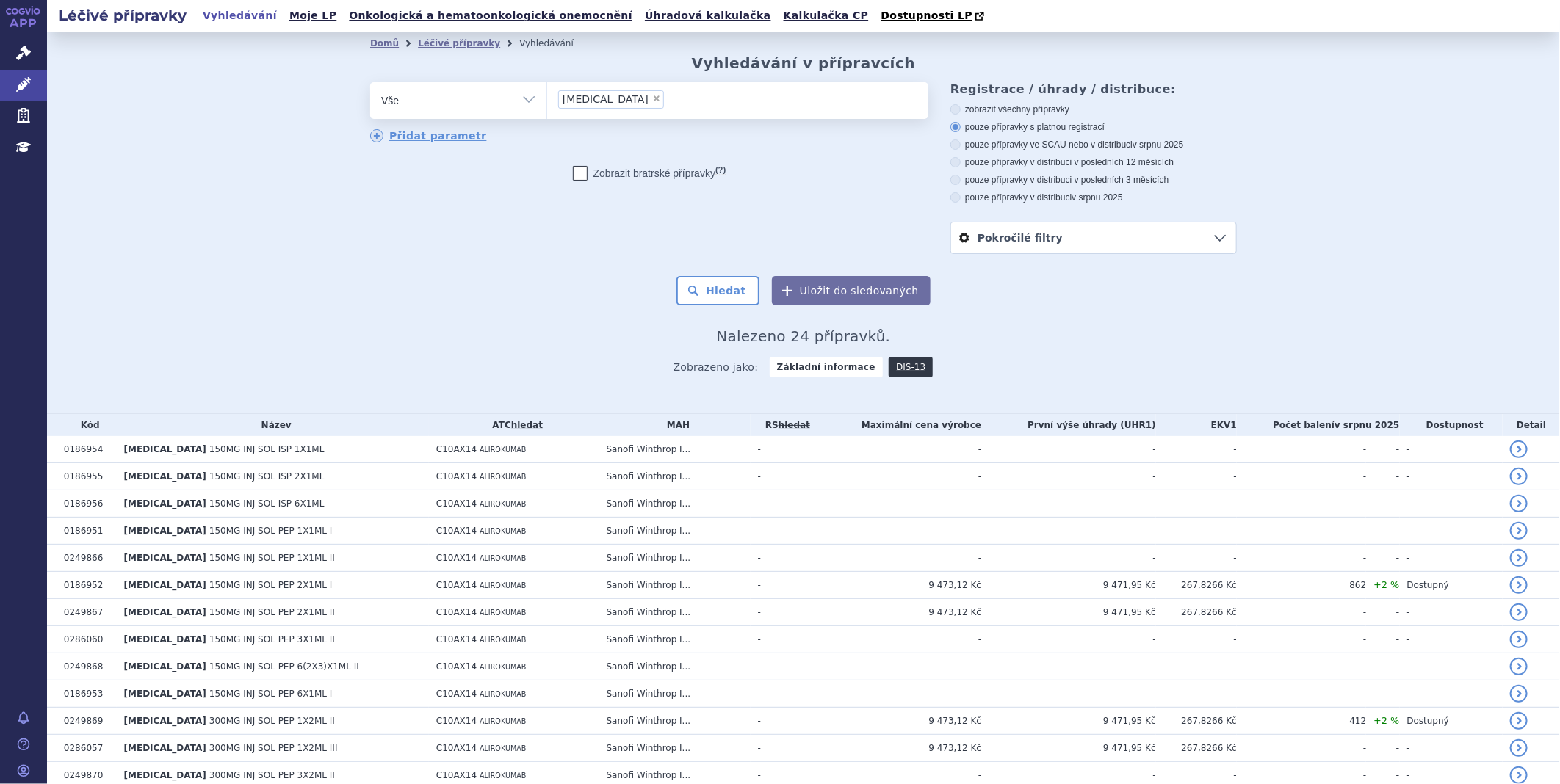
click at [1125, 232] on link "Pokročilé filtry" at bounding box center [1093, 238] width 285 height 31
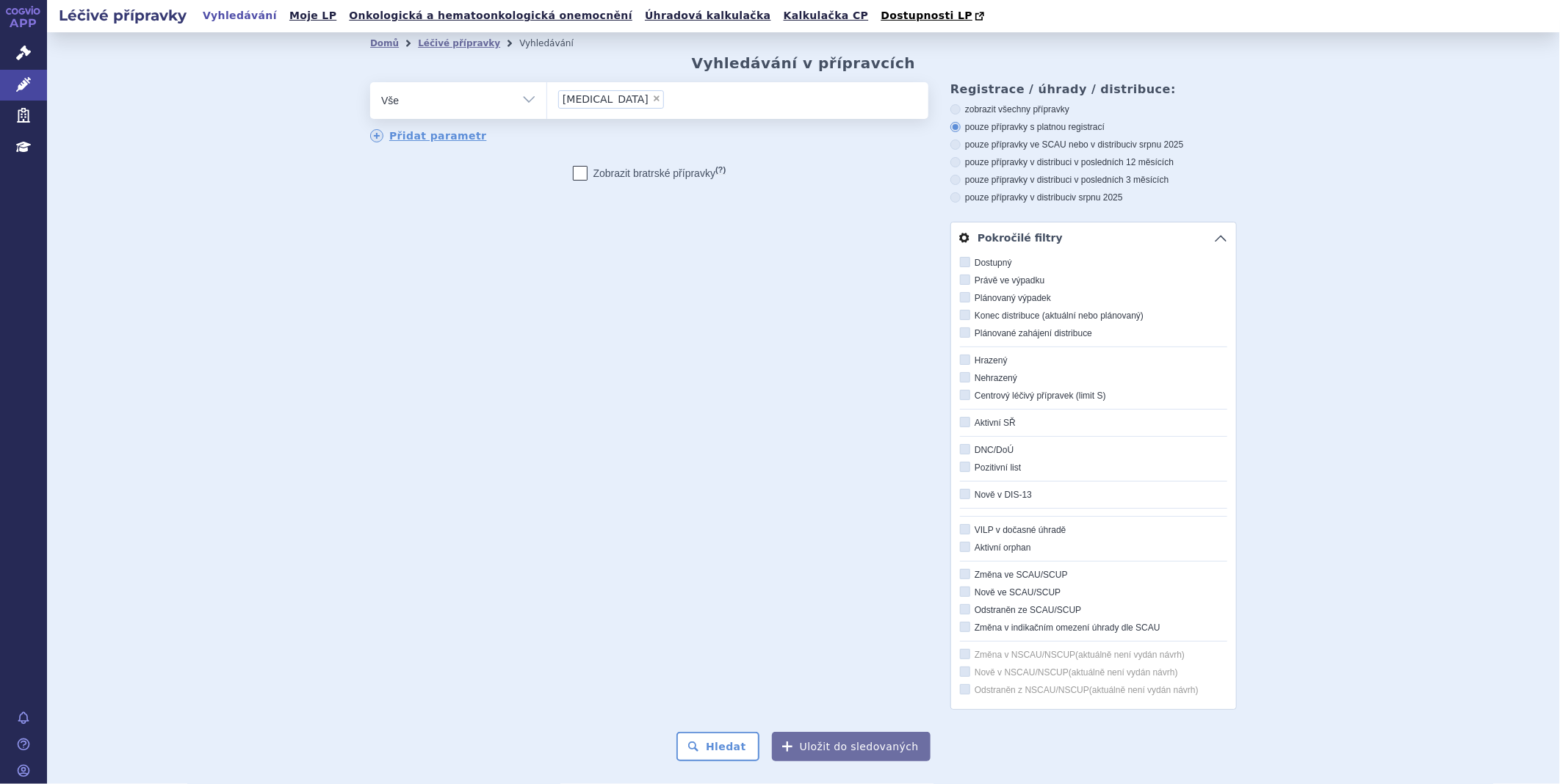
click at [960, 361] on icon at bounding box center [965, 359] width 11 height 11
click at [961, 361] on input "Hrazený" at bounding box center [966, 361] width 10 height 10
click at [966, 364] on label "Hrazený" at bounding box center [1093, 360] width 268 height 11
click at [966, 364] on input "Hrazený" at bounding box center [966, 361] width 10 height 10
checkbox input "false"
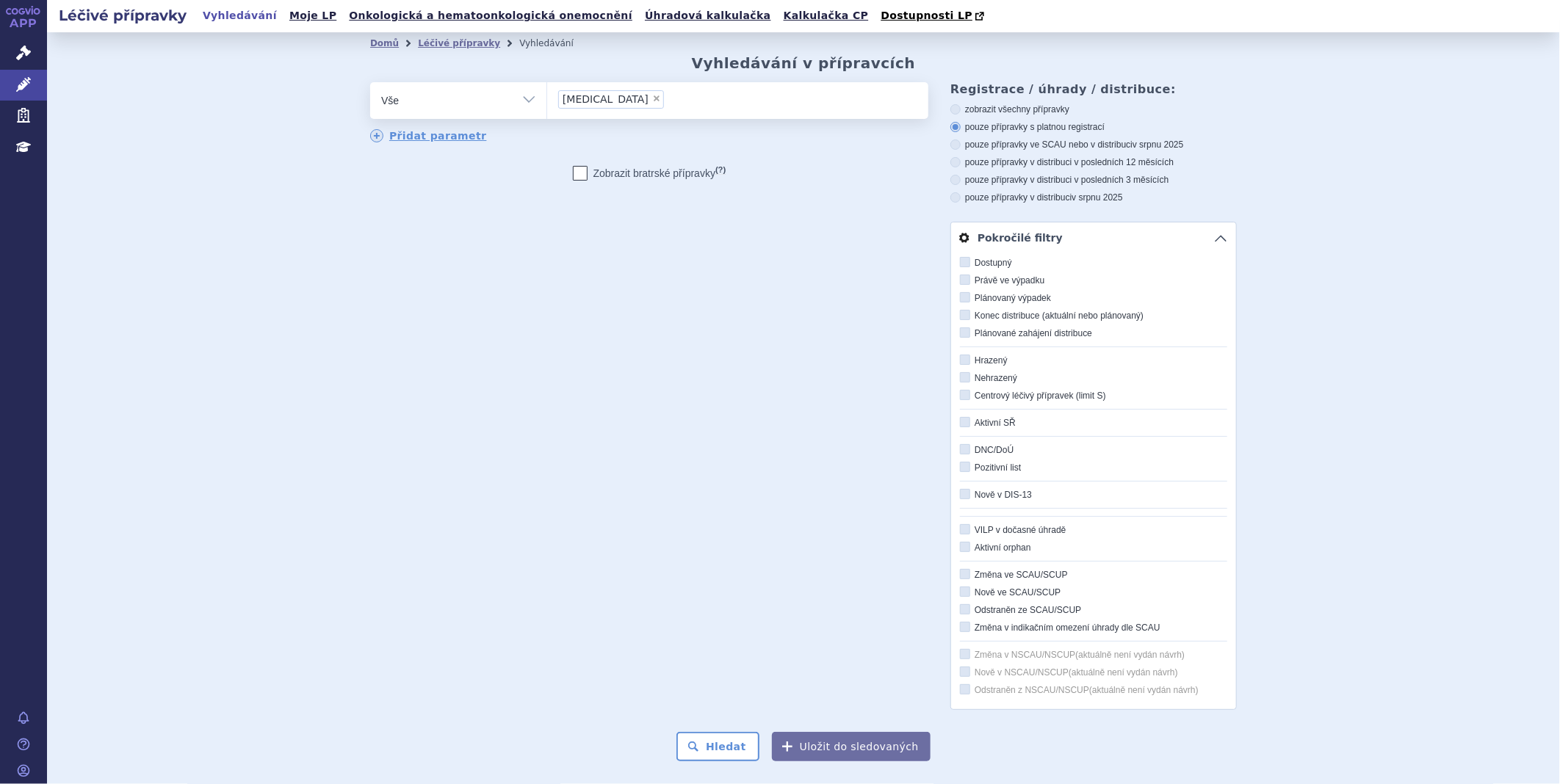
click at [1213, 239] on link "Pokročilé filtry" at bounding box center [1093, 238] width 285 height 31
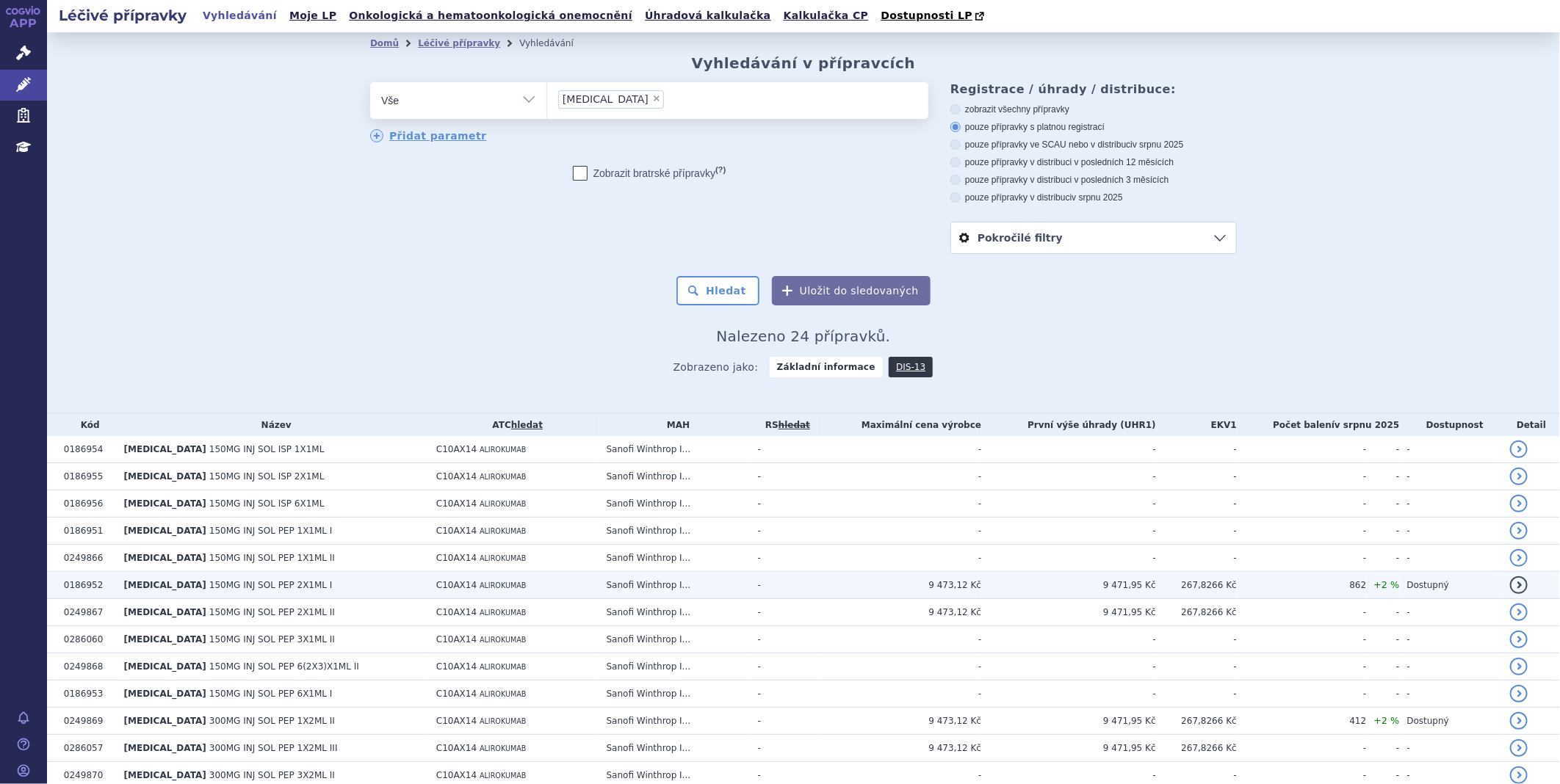
click at [140, 588] on span "[MEDICAL_DATA]" at bounding box center [165, 585] width 82 height 11
click at [210, 586] on span "150MG INJ SOL PEP 2X1ML I" at bounding box center [271, 585] width 124 height 11
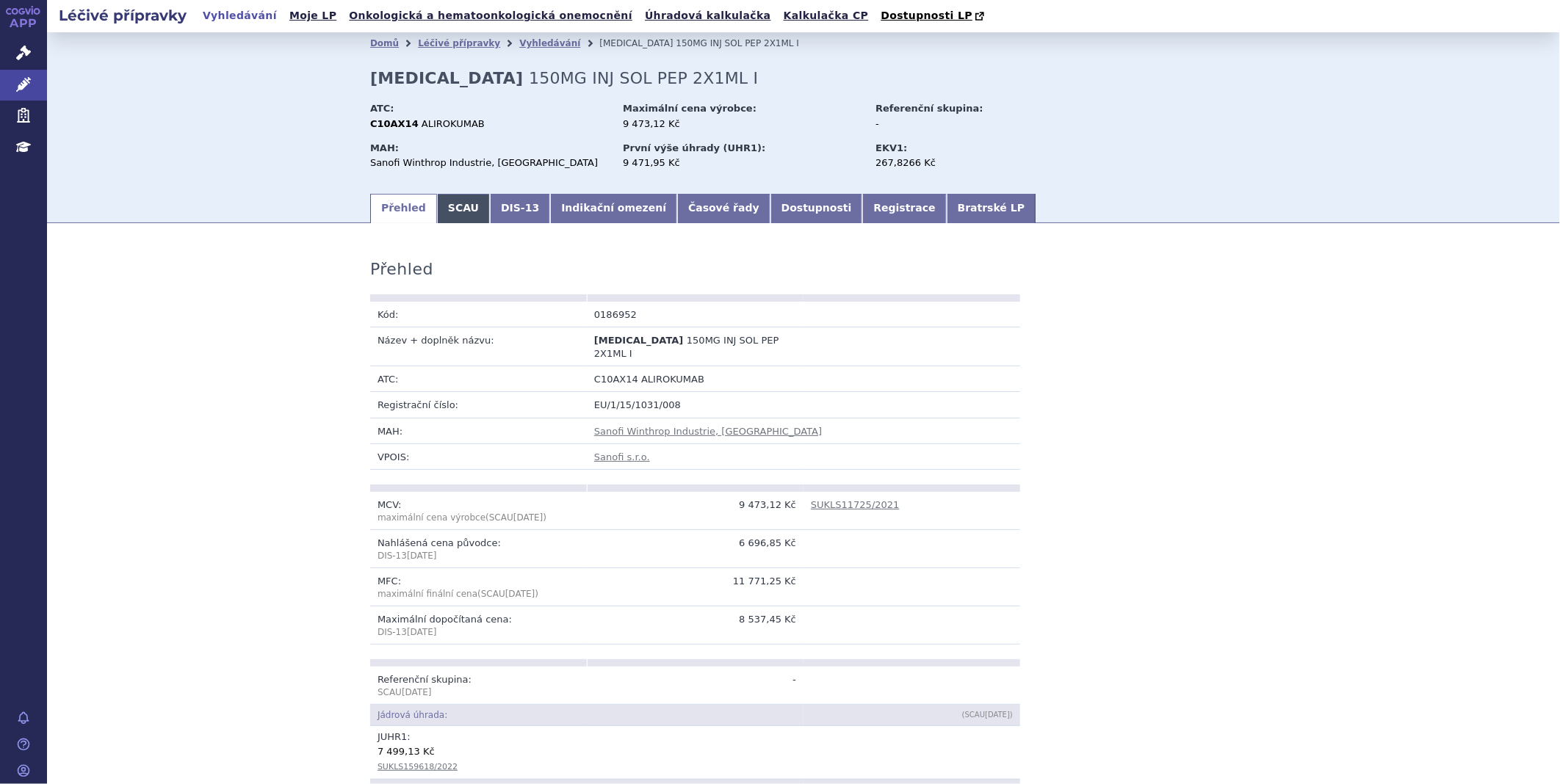
click at [453, 209] on link "SCAU" at bounding box center [463, 209] width 53 height 29
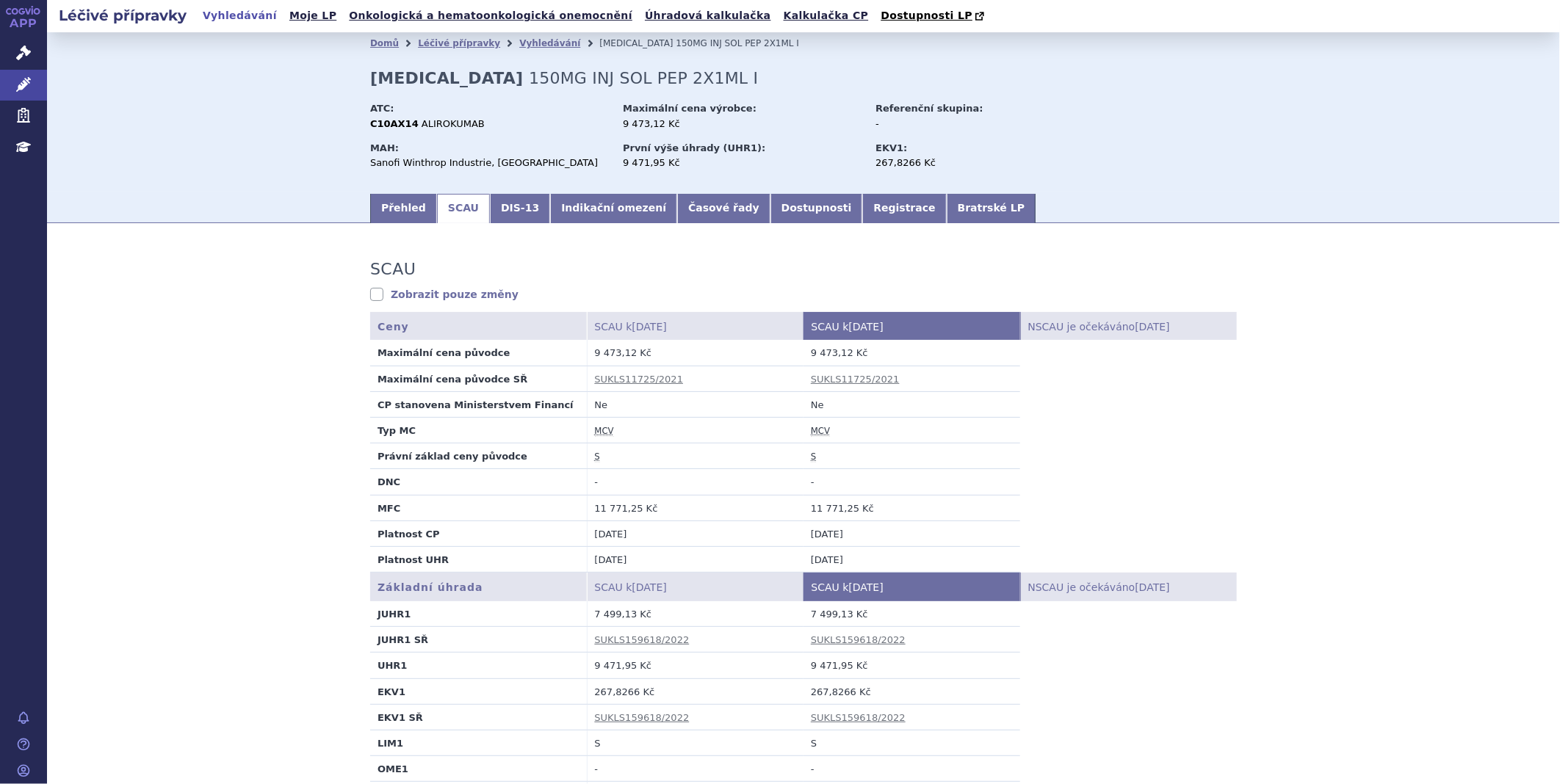
scroll to position [82, 0]
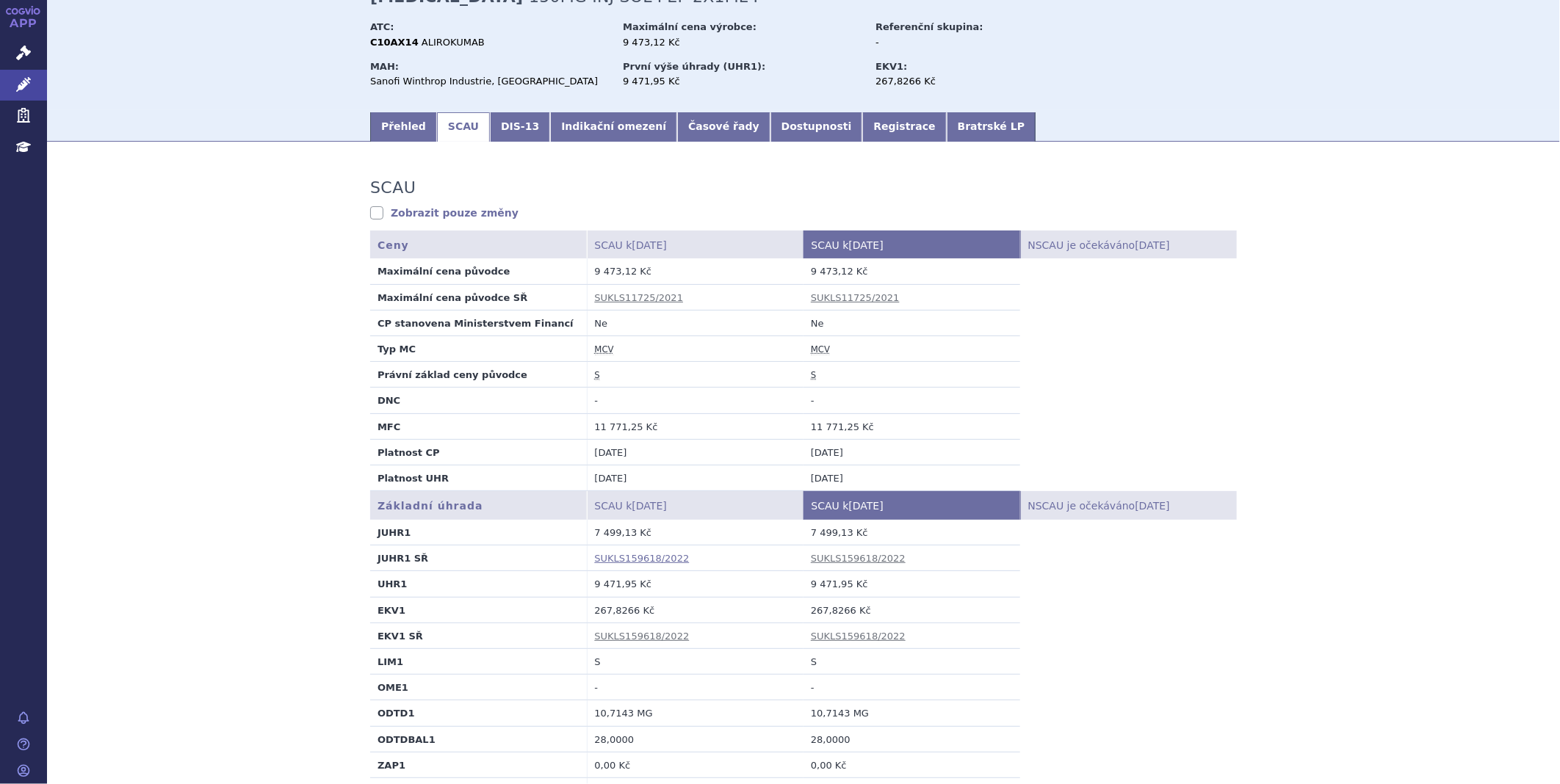
click at [641, 563] on link "SUKLS159618/2022" at bounding box center [642, 558] width 95 height 11
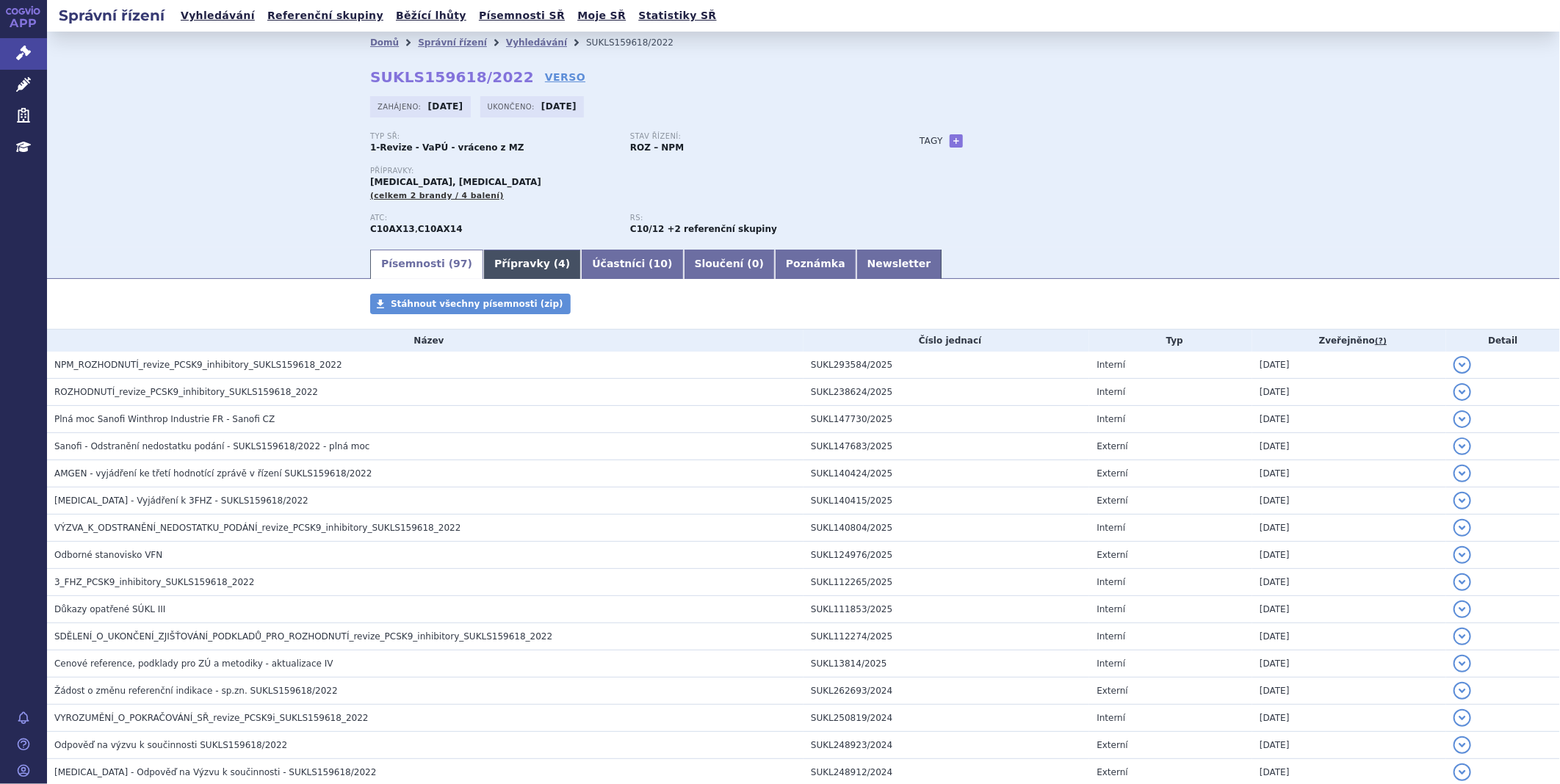
click at [516, 264] on link "Přípravky ( 4 )" at bounding box center [531, 264] width 97 height 29
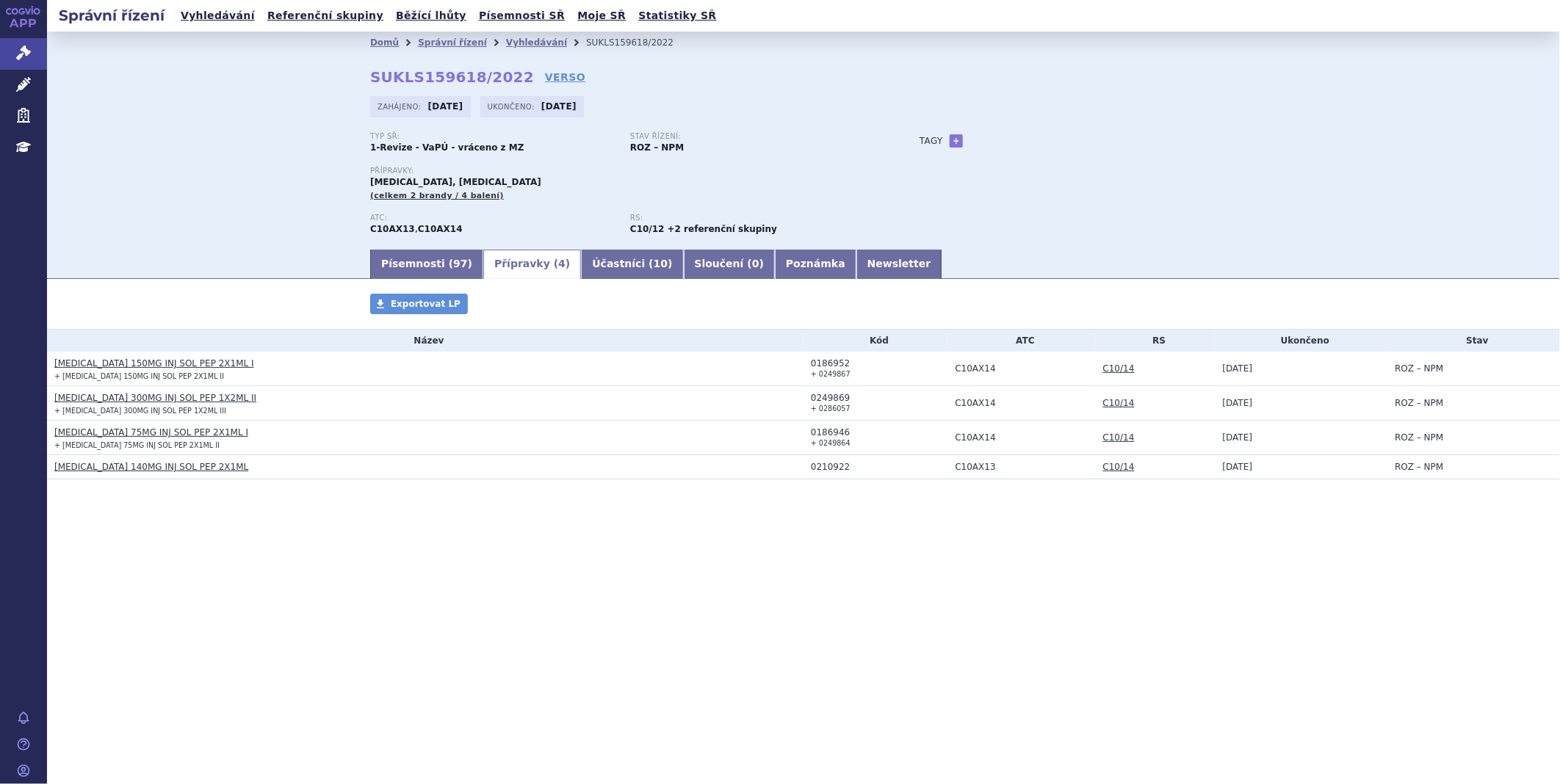
click at [104, 367] on link "PRALUENT 150MG INJ SOL PEP 2X1ML I" at bounding box center [154, 363] width 200 height 11
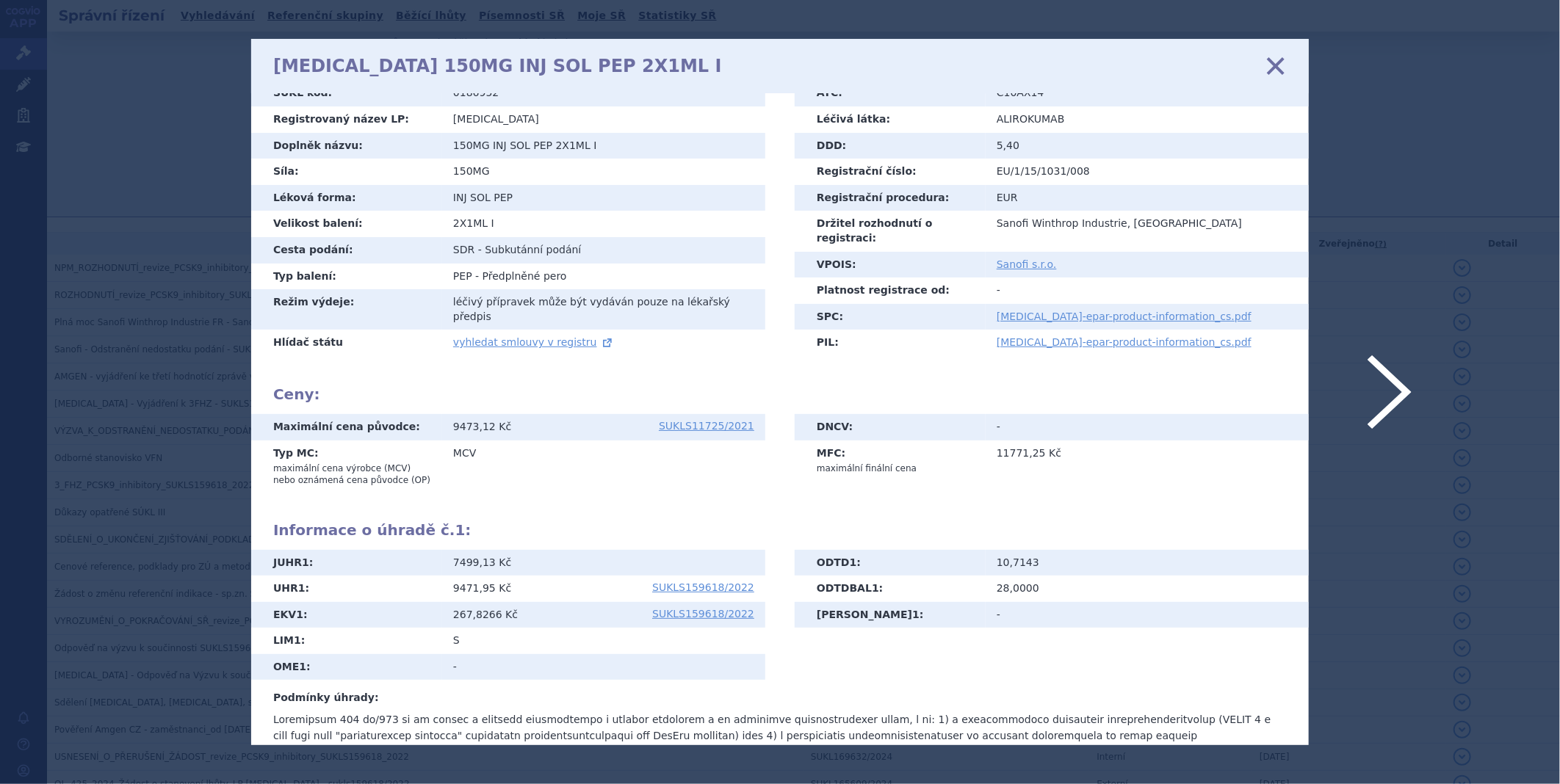
scroll to position [7, 0]
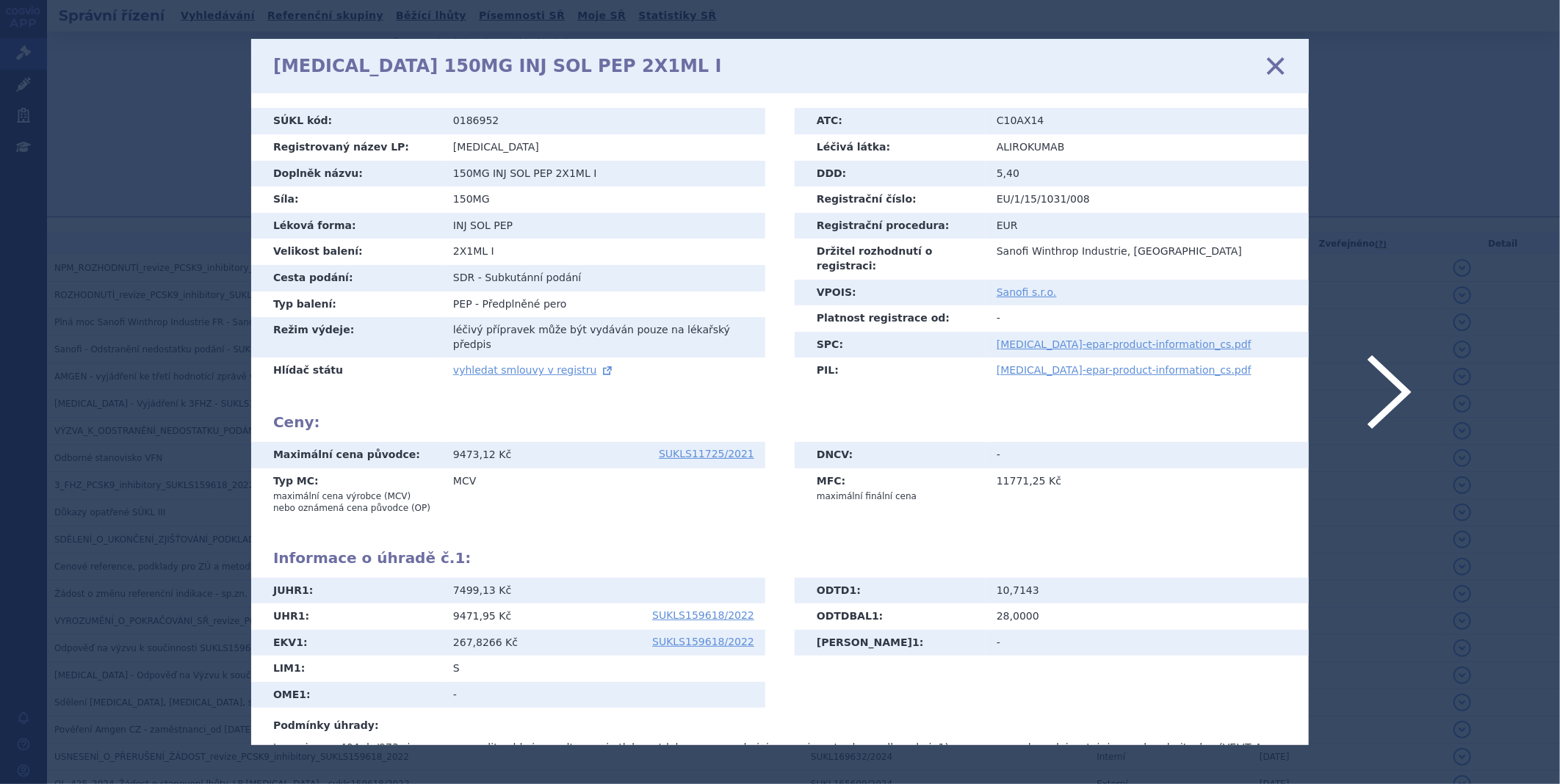
click at [1278, 68] on icon at bounding box center [1276, 66] width 31 height 31
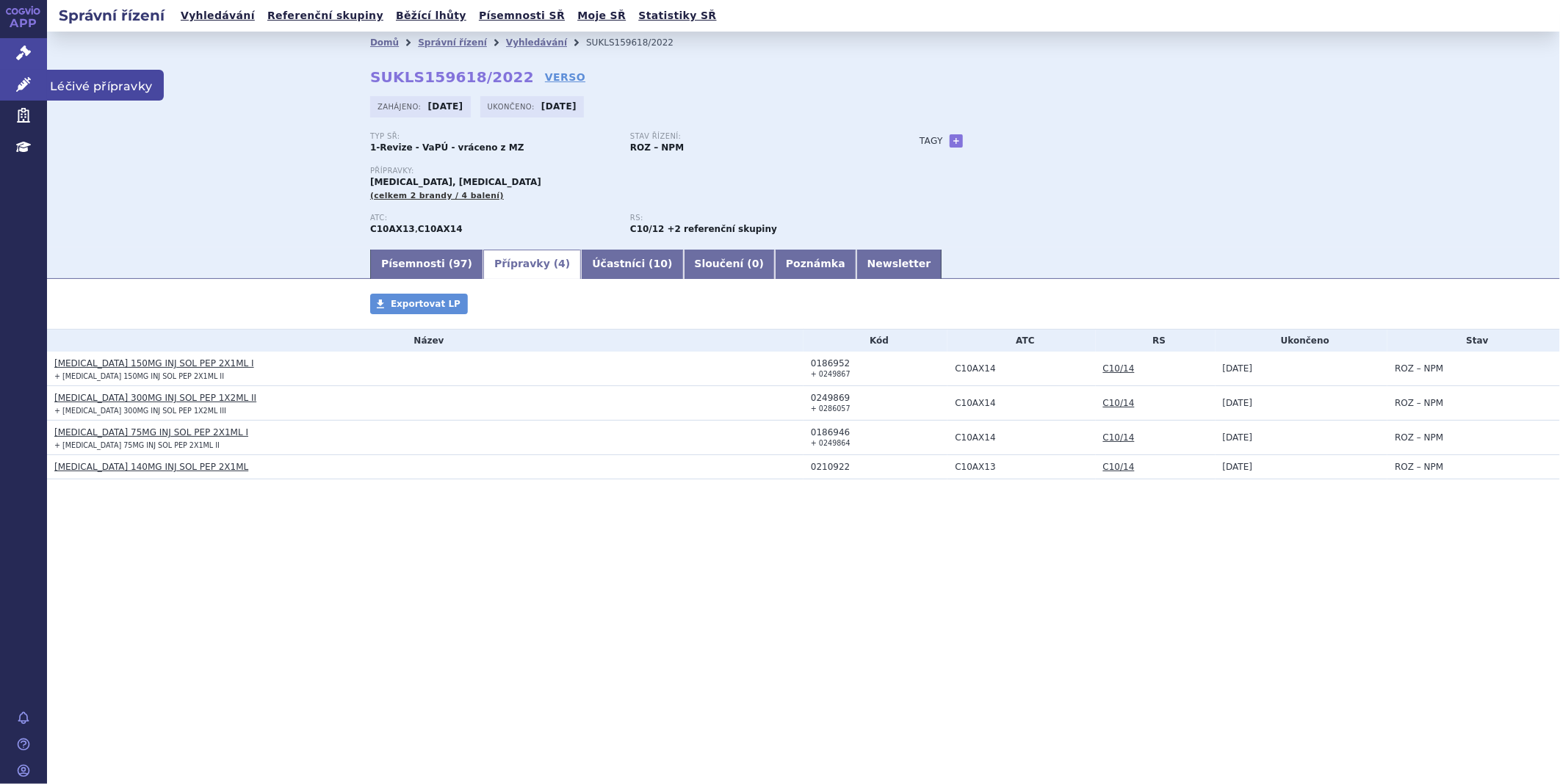
click at [40, 70] on link "Léčivé přípravky" at bounding box center [23, 85] width 47 height 31
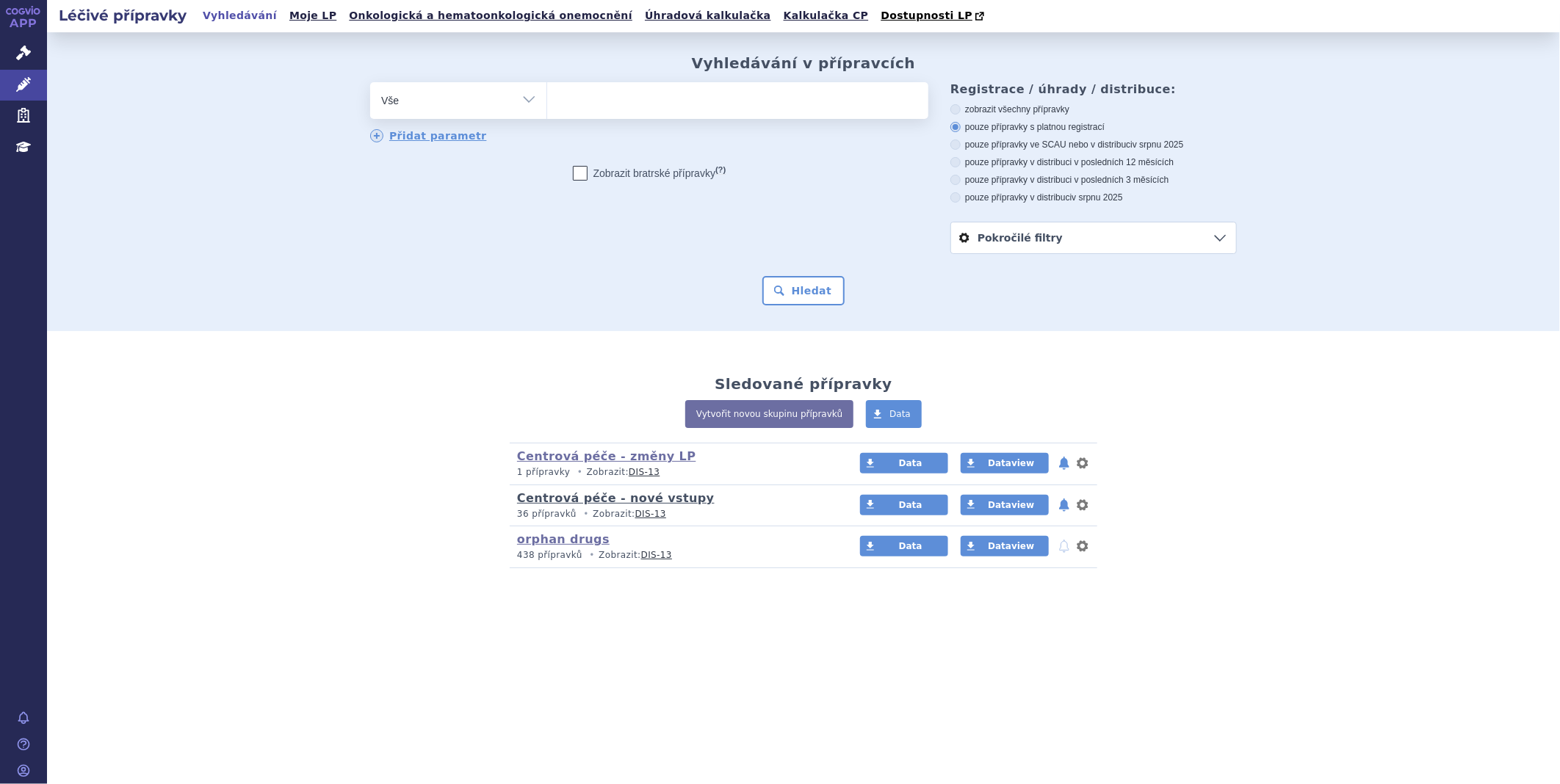
click at [545, 501] on link "Centrová péče - nové vstupy" at bounding box center [615, 498] width 197 height 14
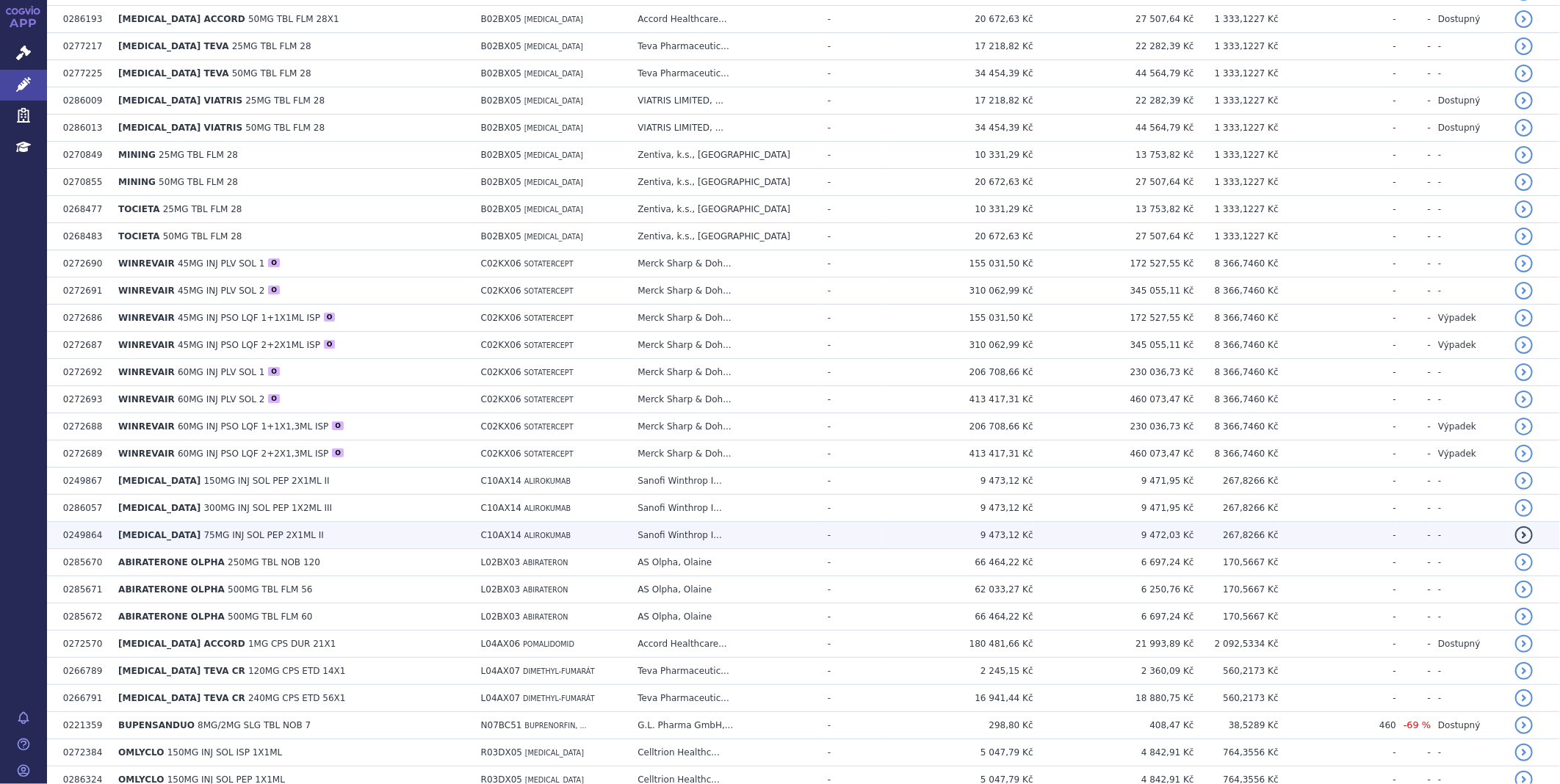
scroll to position [245, 0]
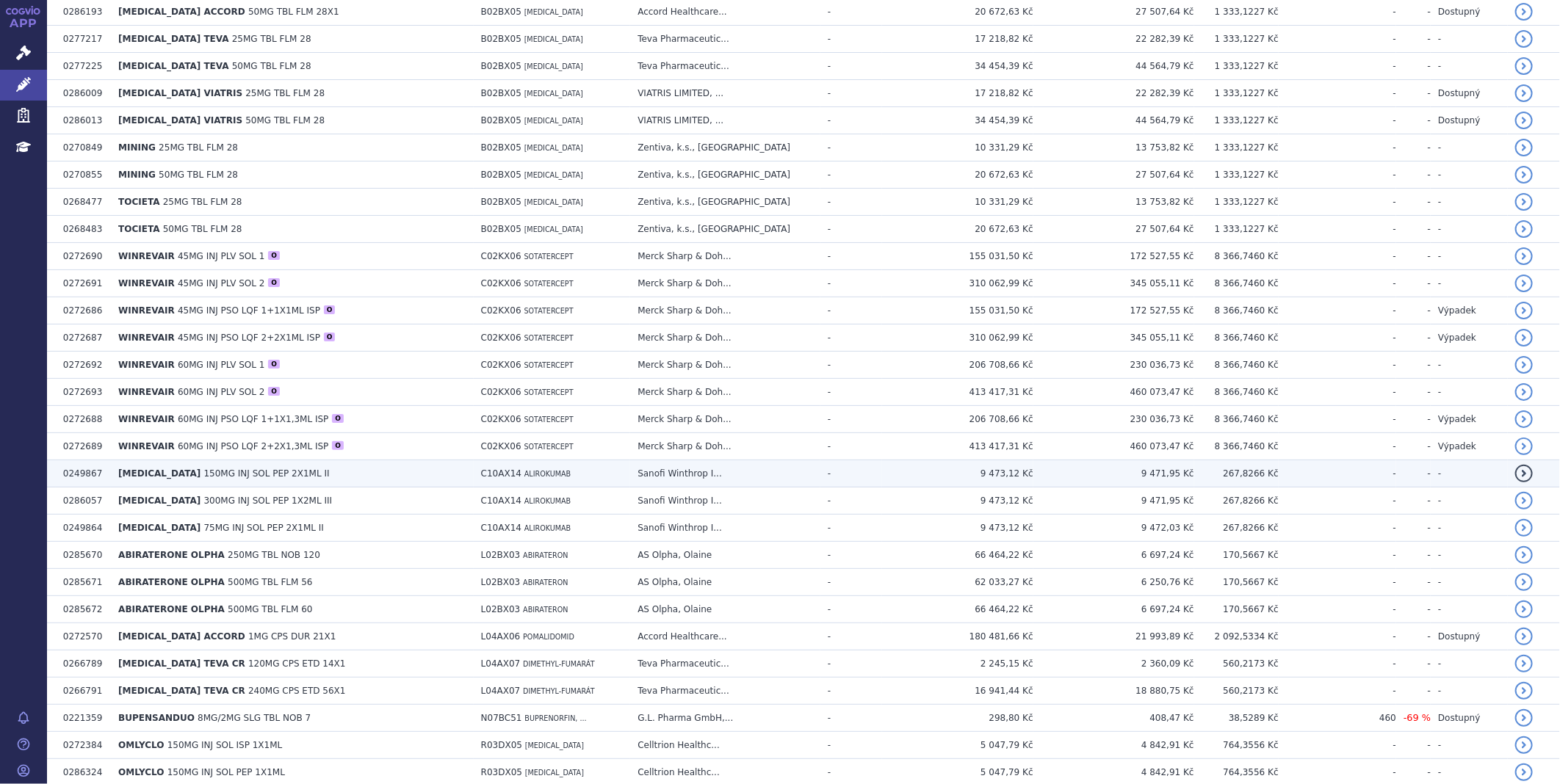
click at [204, 471] on span "150MG INJ SOL PEP 2X1ML II" at bounding box center [266, 473] width 125 height 11
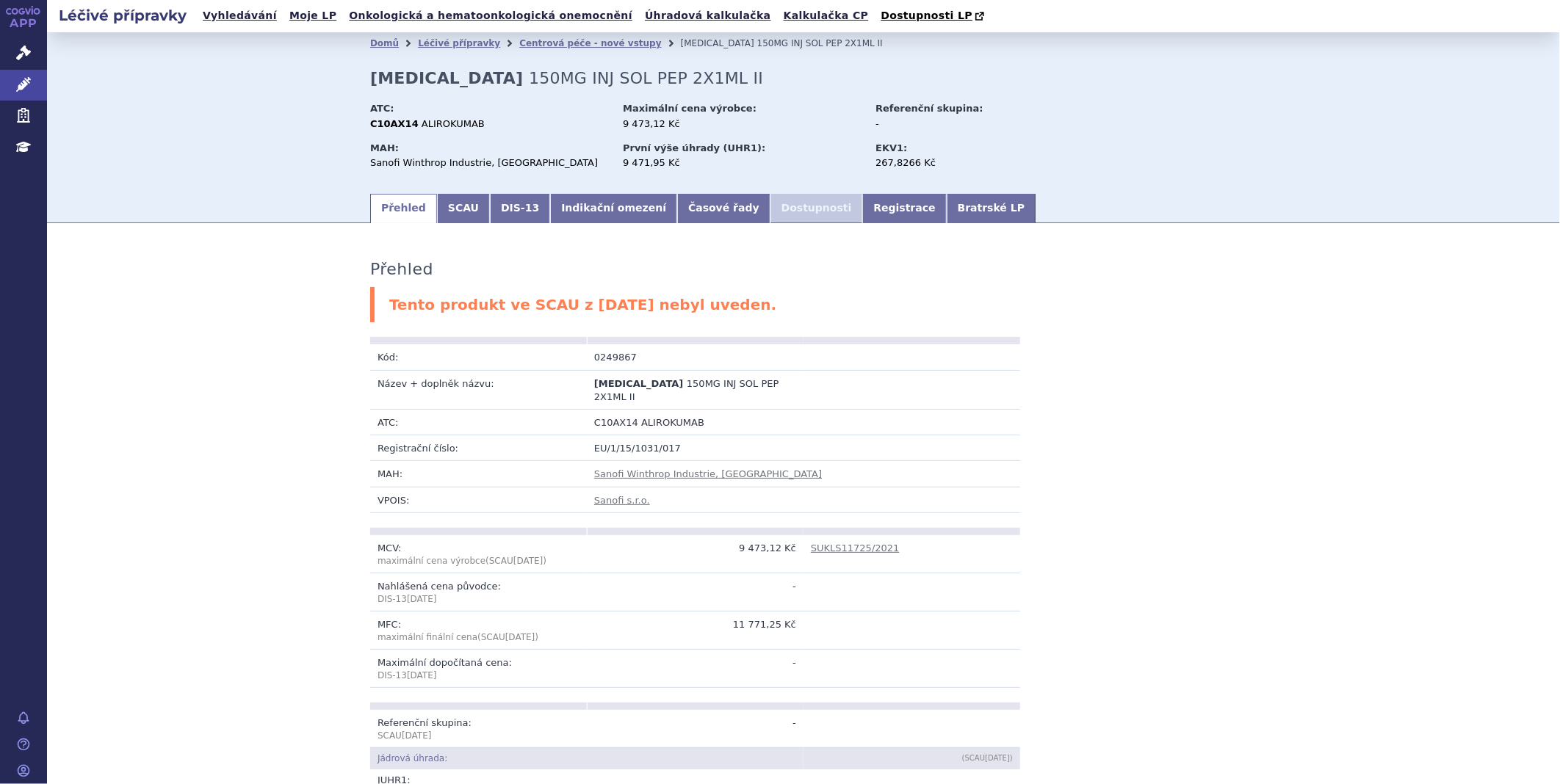
drag, startPoint x: 430, startPoint y: 307, endPoint x: 761, endPoint y: 289, distance: 331.5
click at [761, 289] on div "Tento produkt ve SCAU z [DATE] nebyl uveden." at bounding box center [803, 305] width 867 height 36
click at [443, 210] on link "SCAU" at bounding box center [463, 209] width 53 height 29
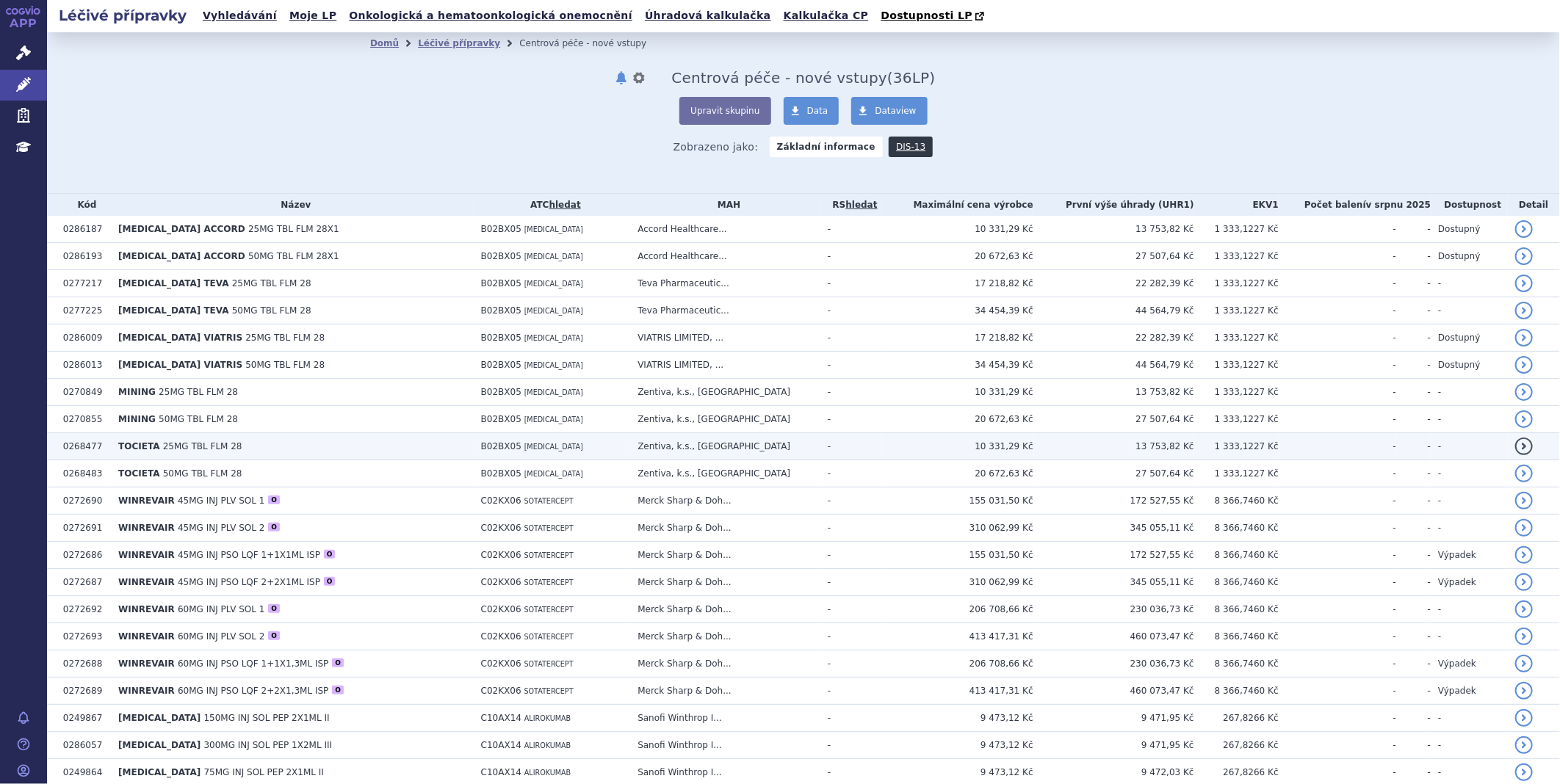
click at [223, 452] on span "25MG TBL FLM 28" at bounding box center [202, 446] width 79 height 11
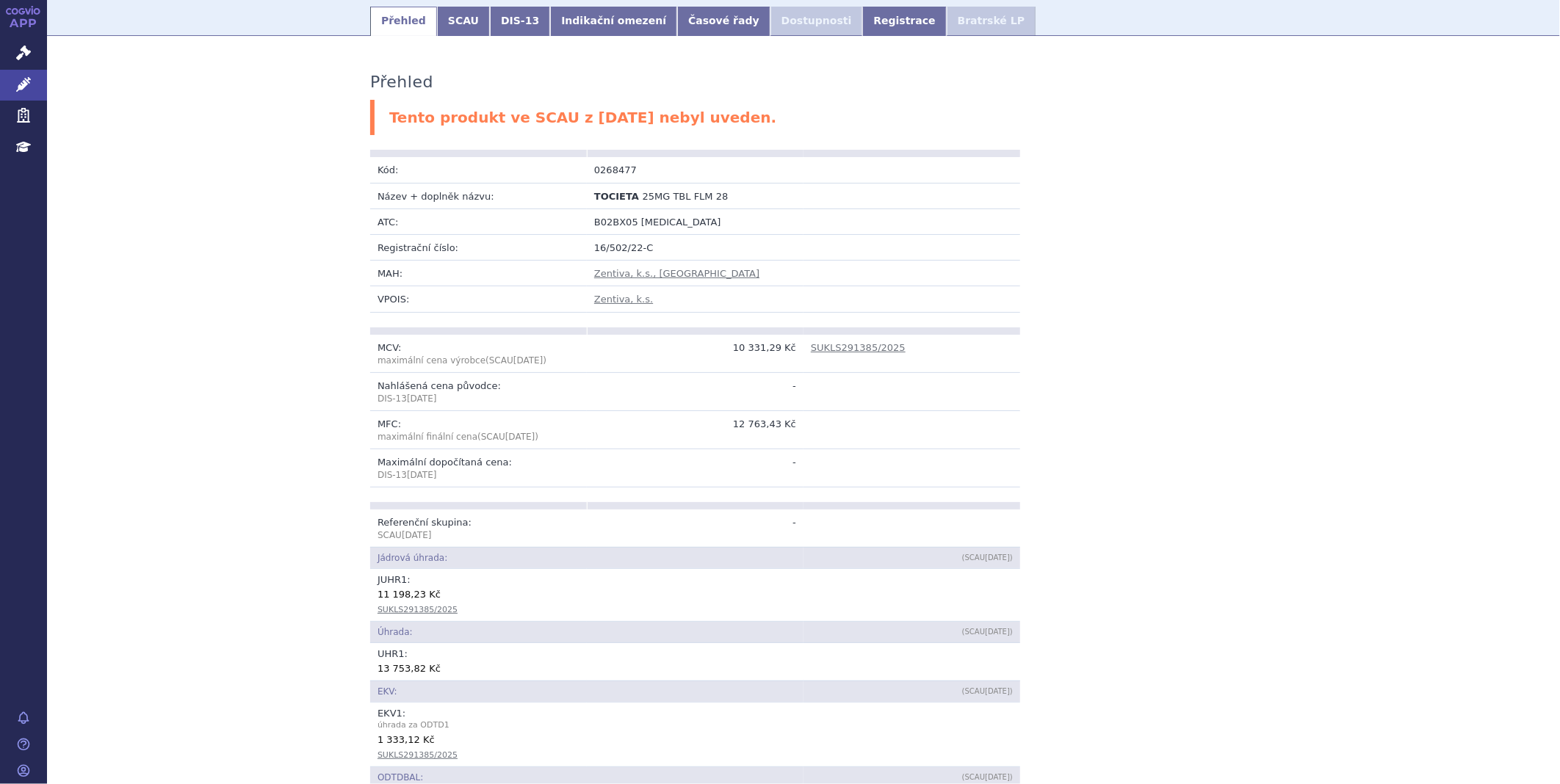
scroll to position [163, 0]
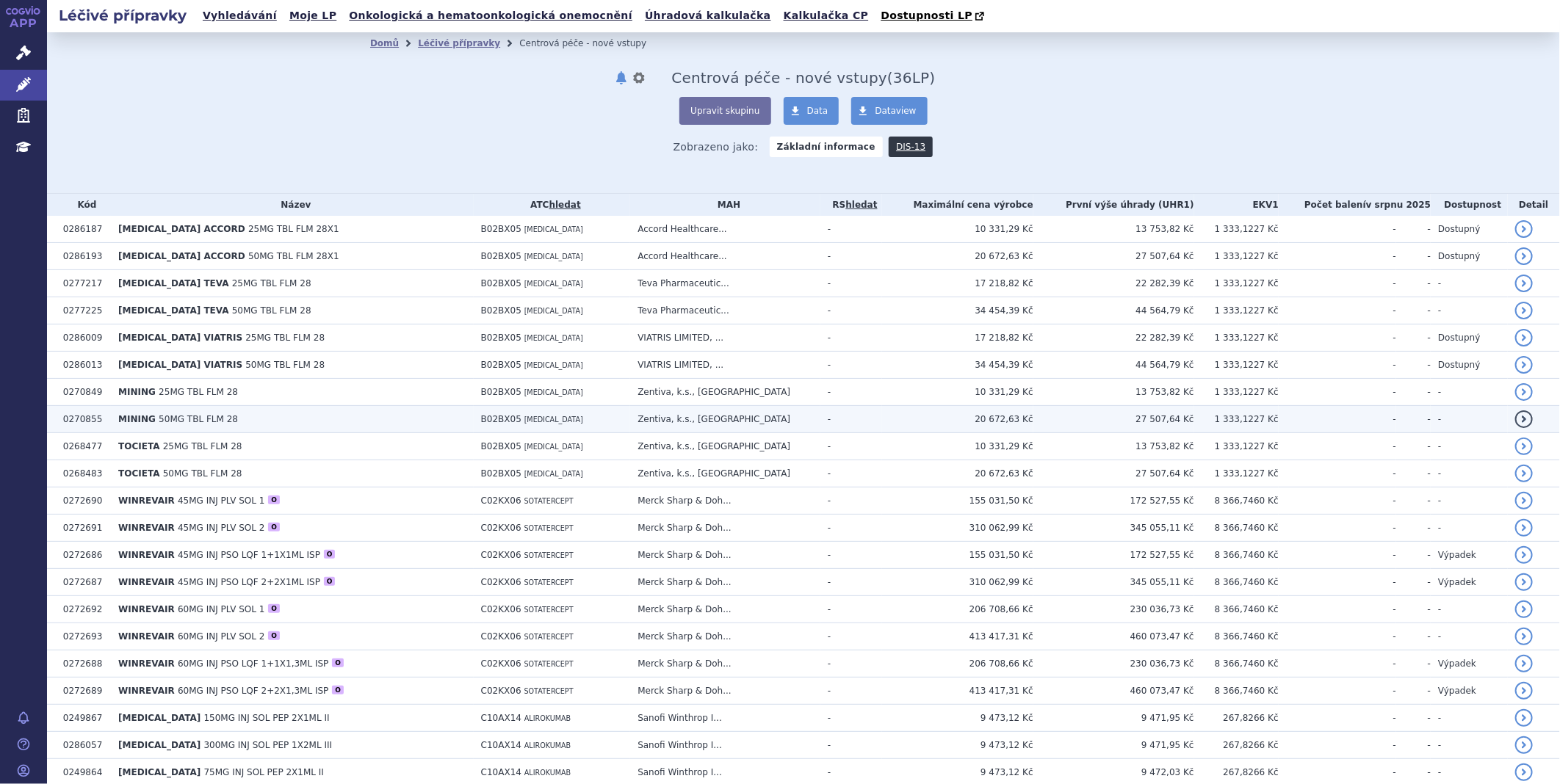
click at [152, 416] on span "MINING" at bounding box center [137, 419] width 38 height 11
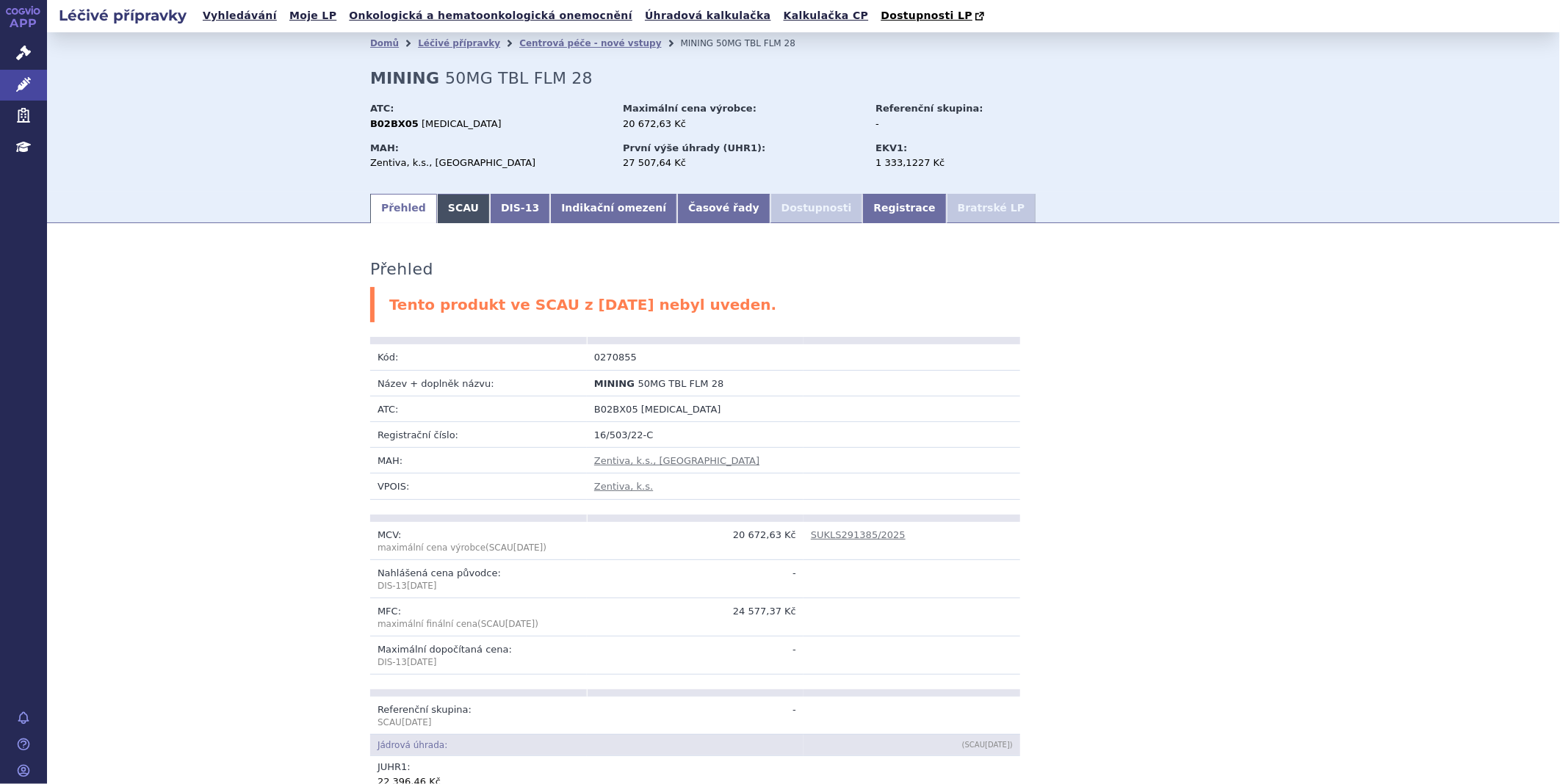
click at [446, 205] on link "SCAU" at bounding box center [463, 209] width 53 height 29
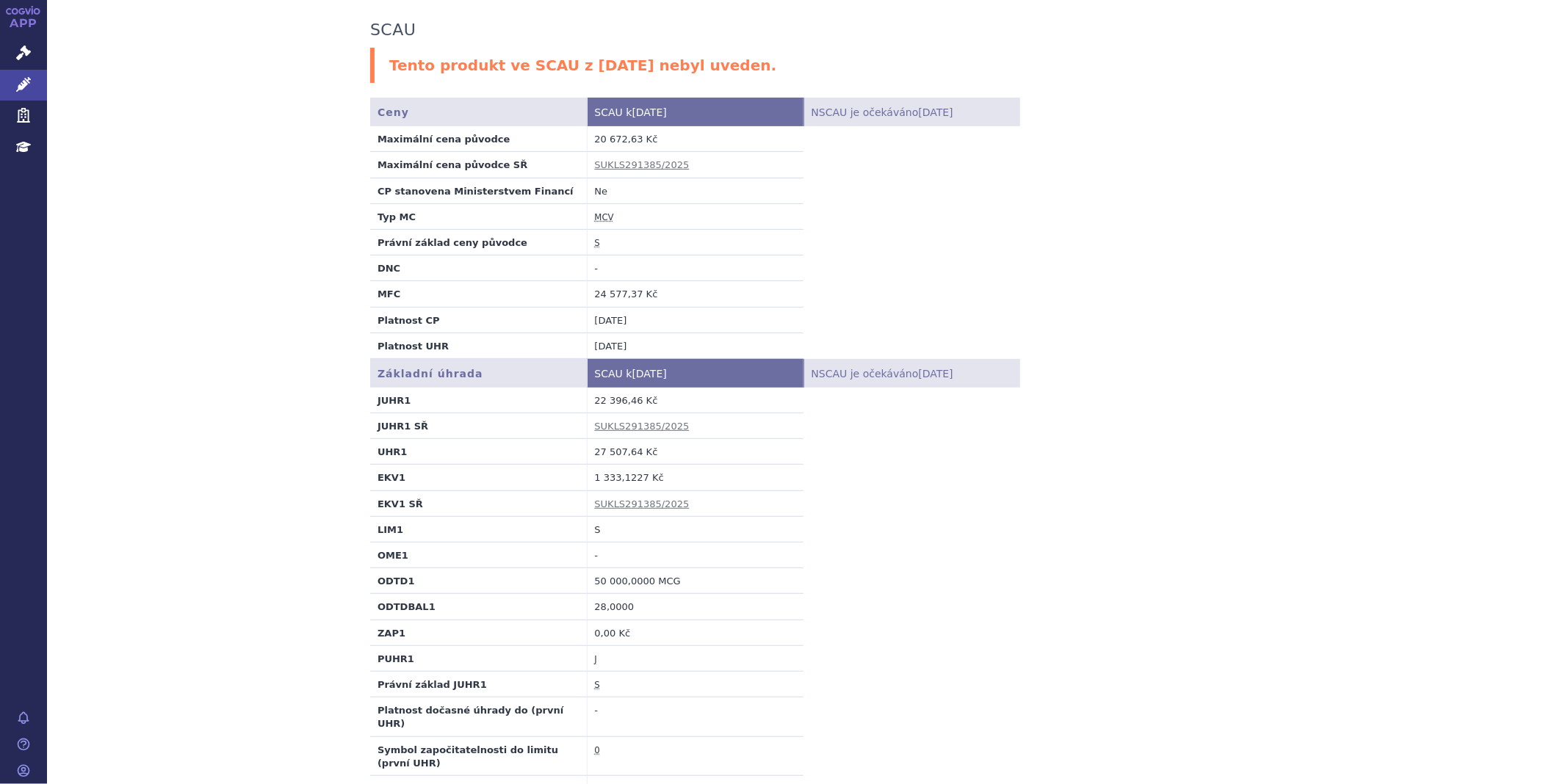
scroll to position [245, 0]
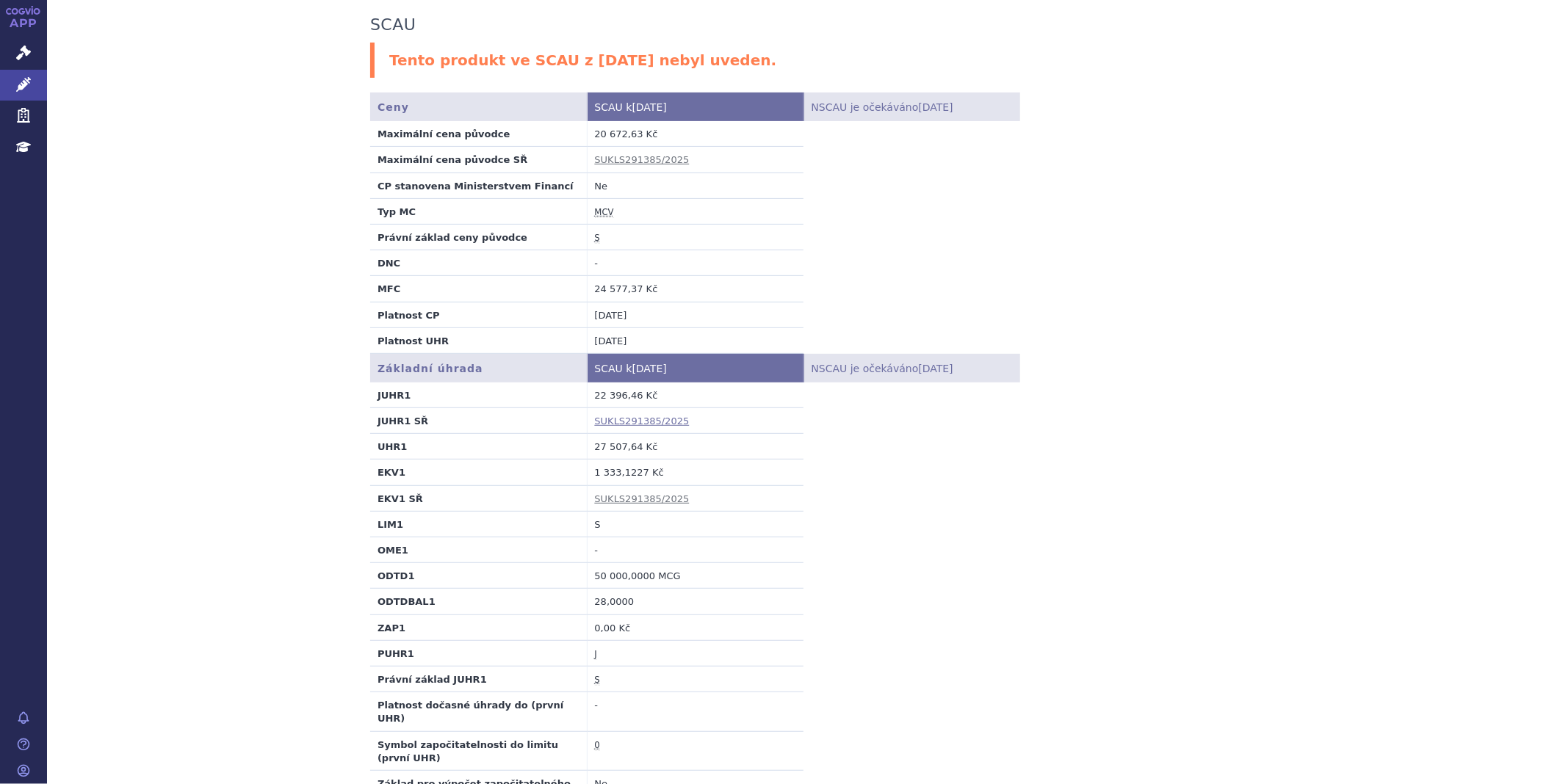
click at [621, 425] on link "SUKLS291385/2025" at bounding box center [642, 421] width 95 height 11
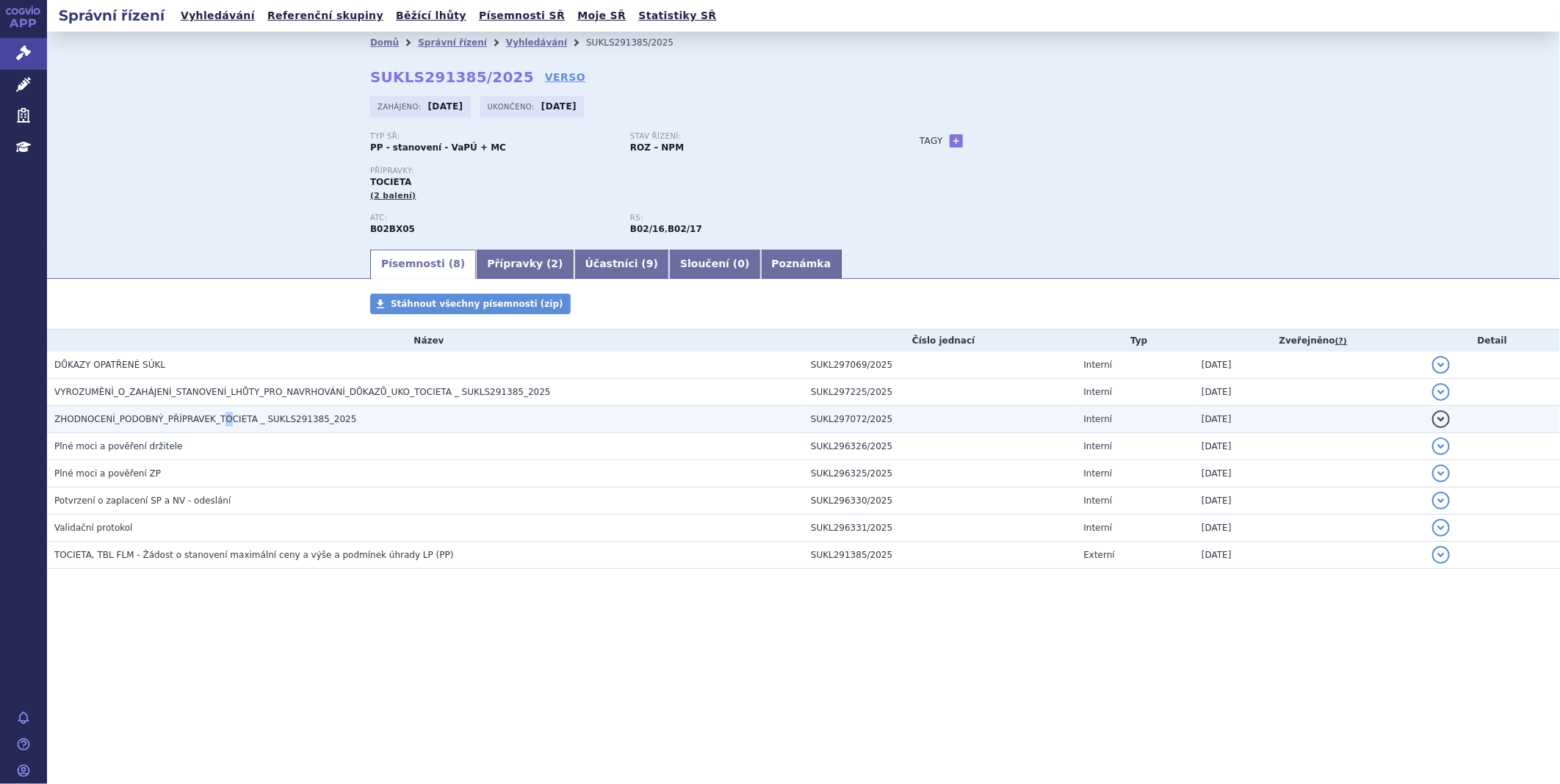
click at [209, 417] on span "ZHODNOCENÍ_PODOBNÝ_PŘÍPRAVEK_TOCIETA _ SUKLS291385_2025" at bounding box center [205, 419] width 302 height 11
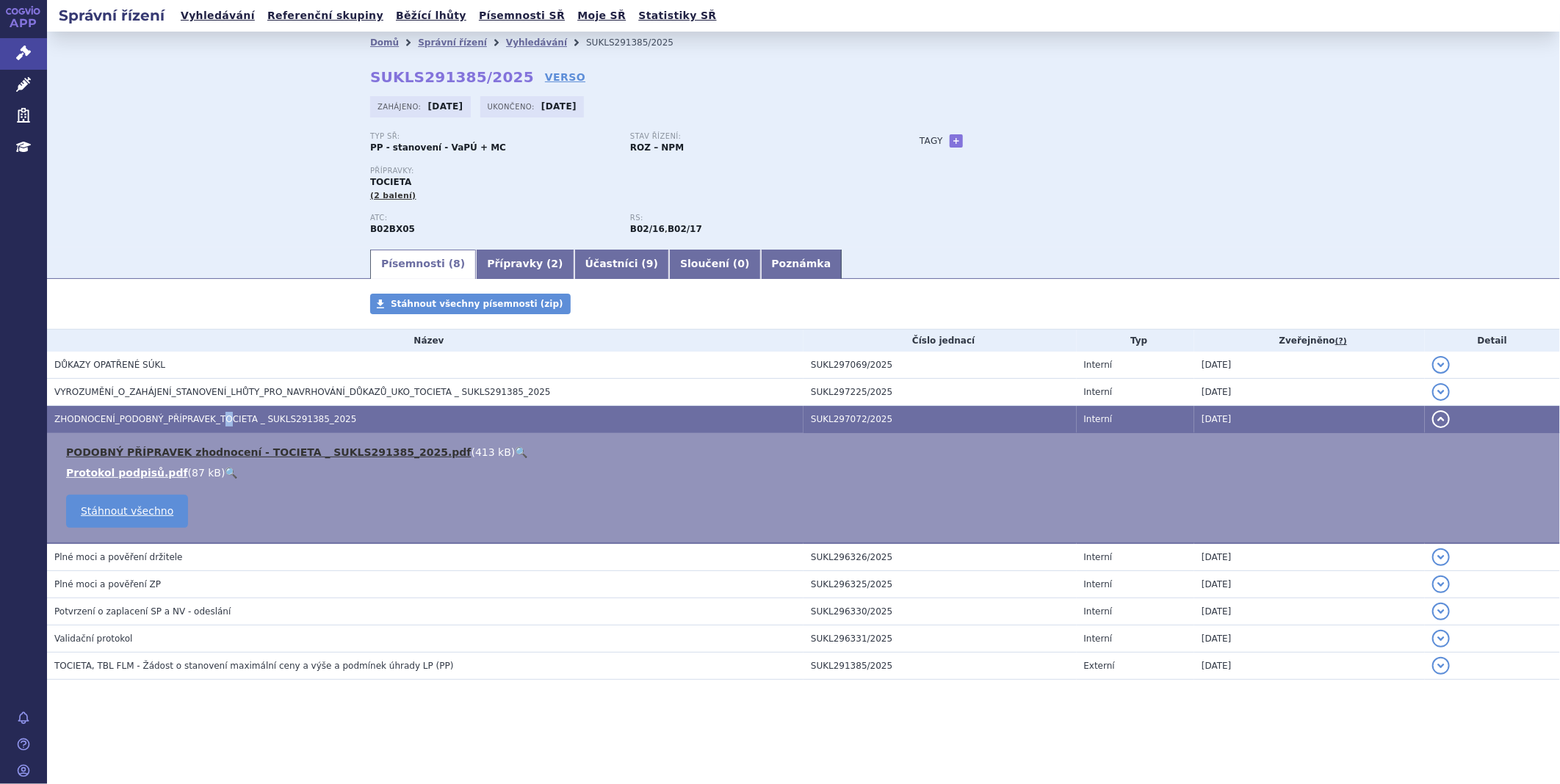
drag, startPoint x: 209, startPoint y: 417, endPoint x: 213, endPoint y: 453, distance: 36.2
click at [213, 453] on link "PODOBNÝ PŘÍPRAVEK zhodnocení - TOCIETA _ SUKLS291385_2025.pdf" at bounding box center [268, 452] width 405 height 11
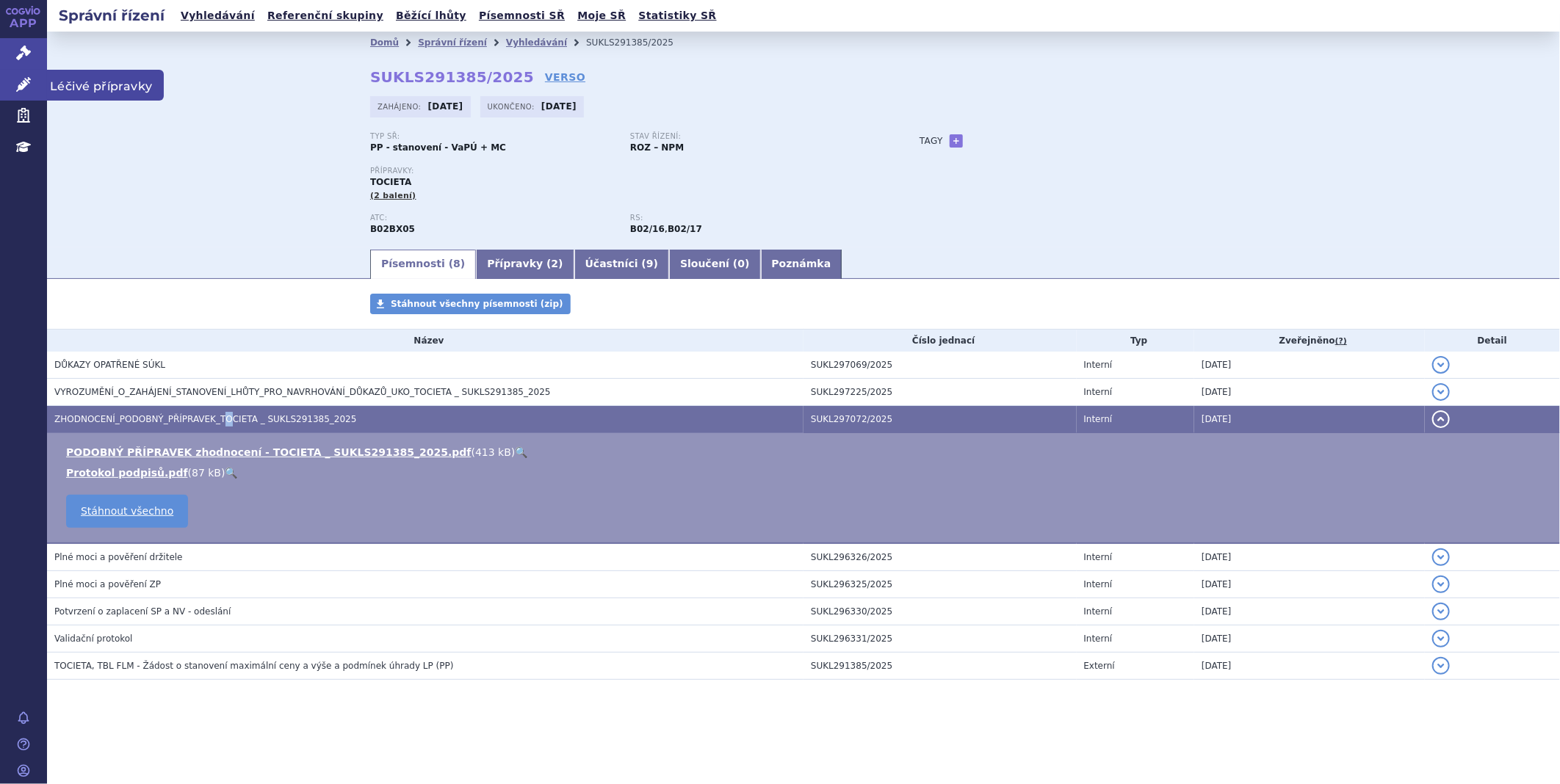
click at [22, 89] on icon at bounding box center [24, 84] width 15 height 15
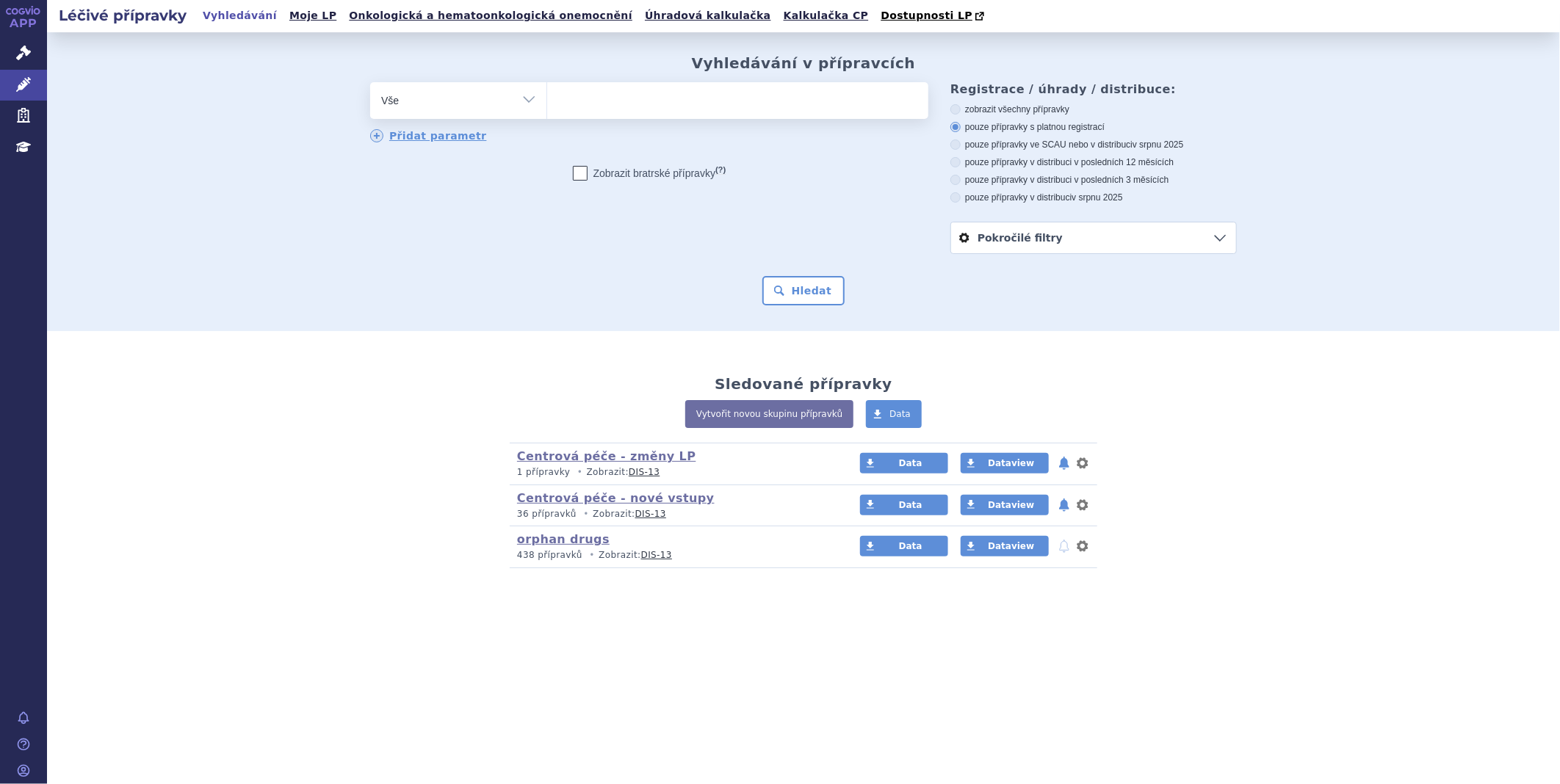
click at [588, 93] on ul at bounding box center [737, 97] width 381 height 31
click at [547, 93] on select at bounding box center [547, 100] width 1 height 37
type input "ag"
type input "agn"
type input "agni"
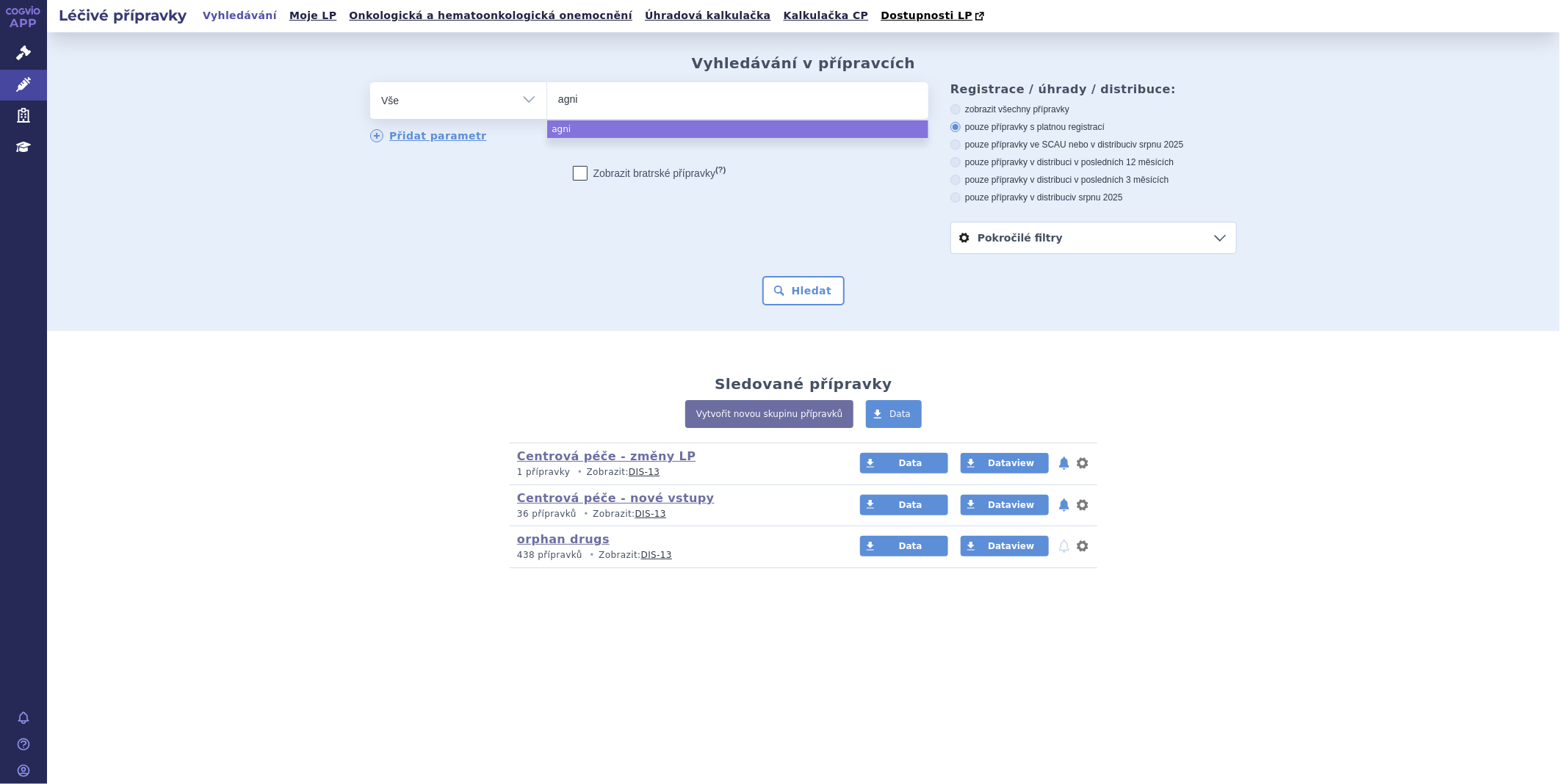
type input "agnis"
select select "agnis"
click at [775, 282] on button "Hledat" at bounding box center [803, 291] width 83 height 29
